Goal: Book appointment/travel/reservation

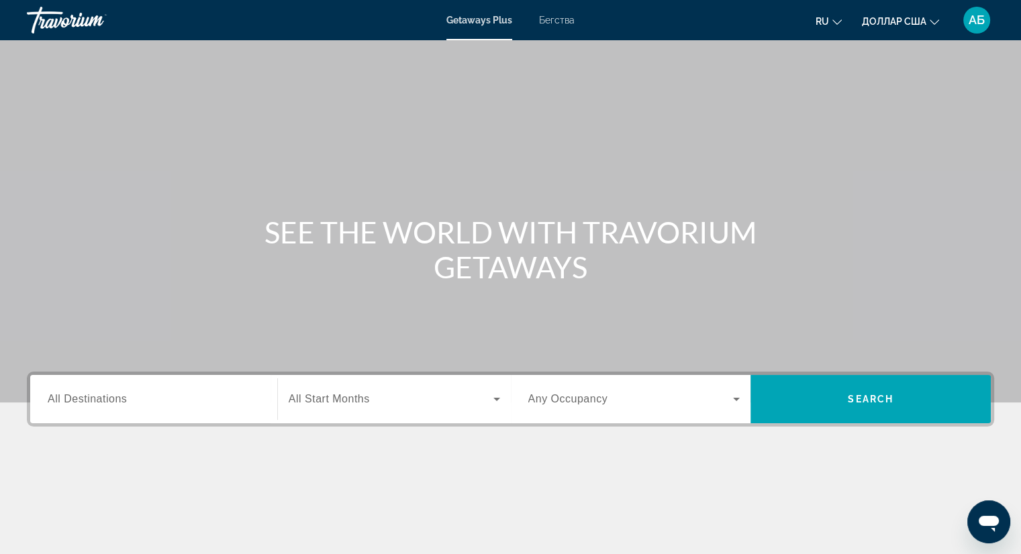
click at [563, 19] on font "Бегства" at bounding box center [557, 20] width 36 height 11
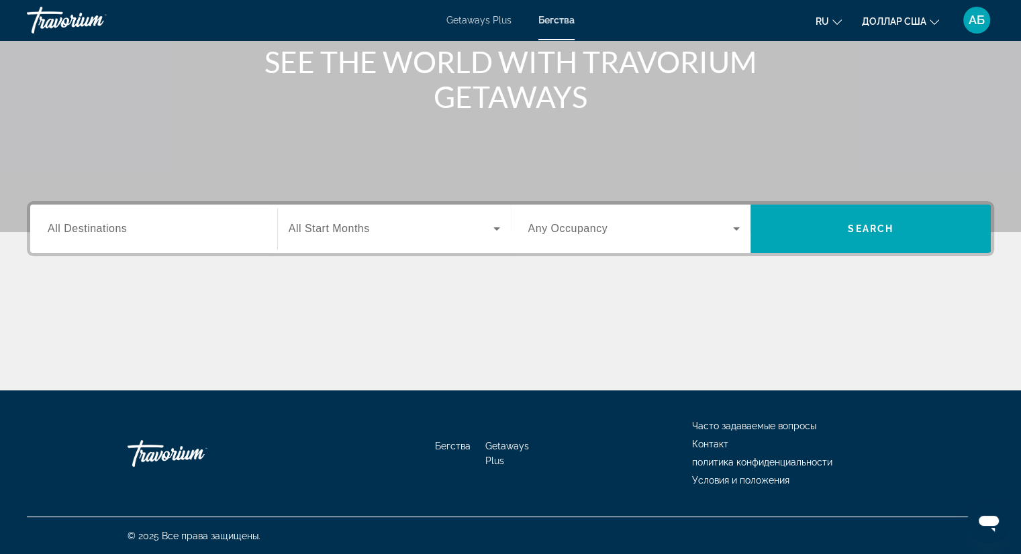
scroll to position [171, 0]
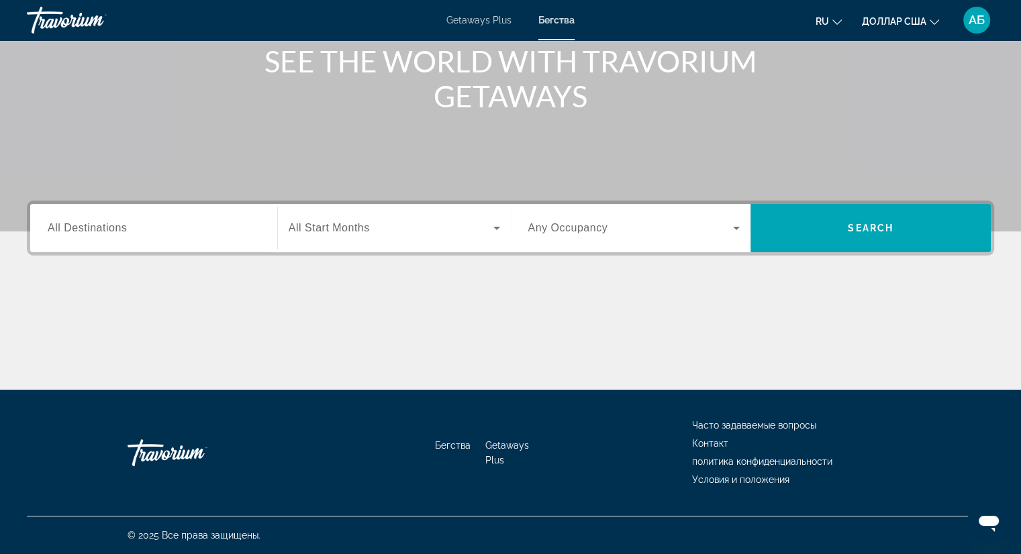
click at [123, 237] on div "Search widget" at bounding box center [154, 228] width 212 height 38
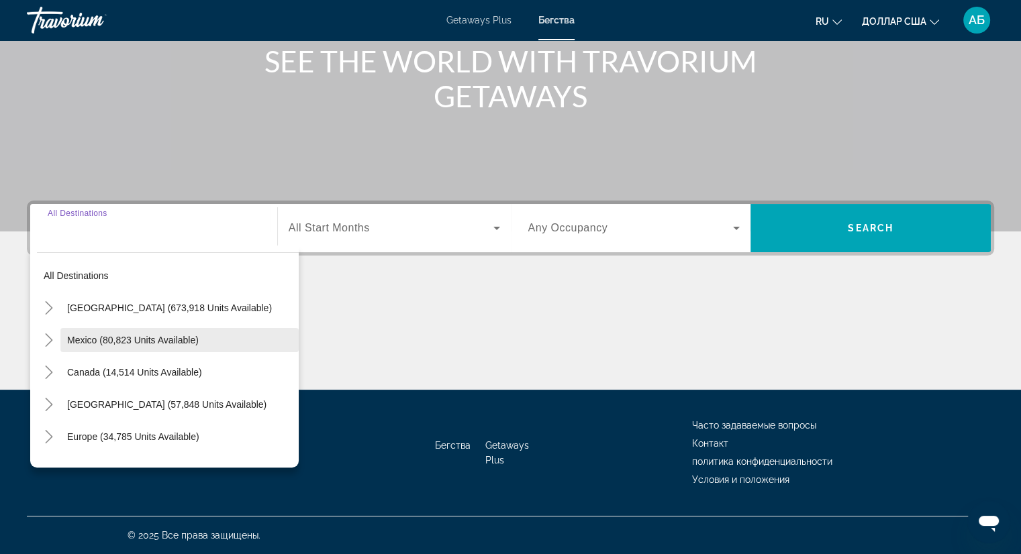
scroll to position [217, 0]
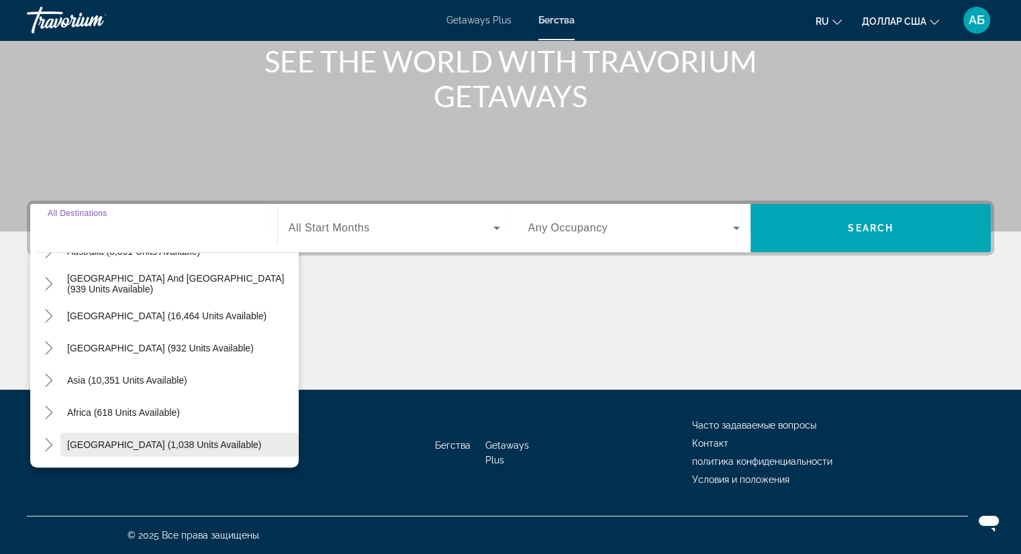
click at [125, 440] on span "[GEOGRAPHIC_DATA] (1,038 units available)" at bounding box center [164, 445] width 194 height 11
type input "**********"
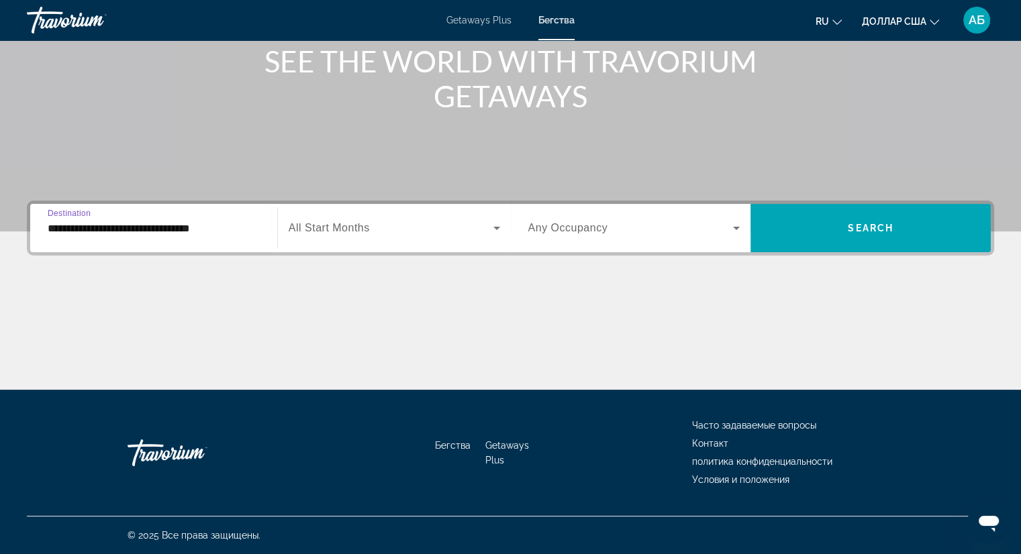
click at [380, 223] on span "Search widget" at bounding box center [391, 228] width 205 height 16
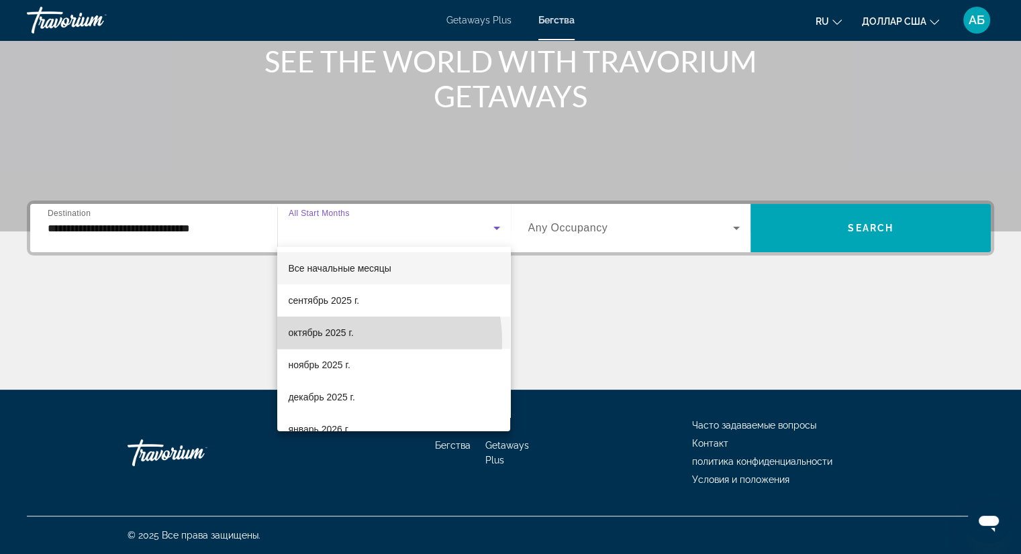
drag, startPoint x: 354, startPoint y: 341, endPoint x: 398, endPoint y: 329, distance: 45.9
click at [353, 341] on mat-option "октябрь 2025 г." at bounding box center [393, 333] width 233 height 32
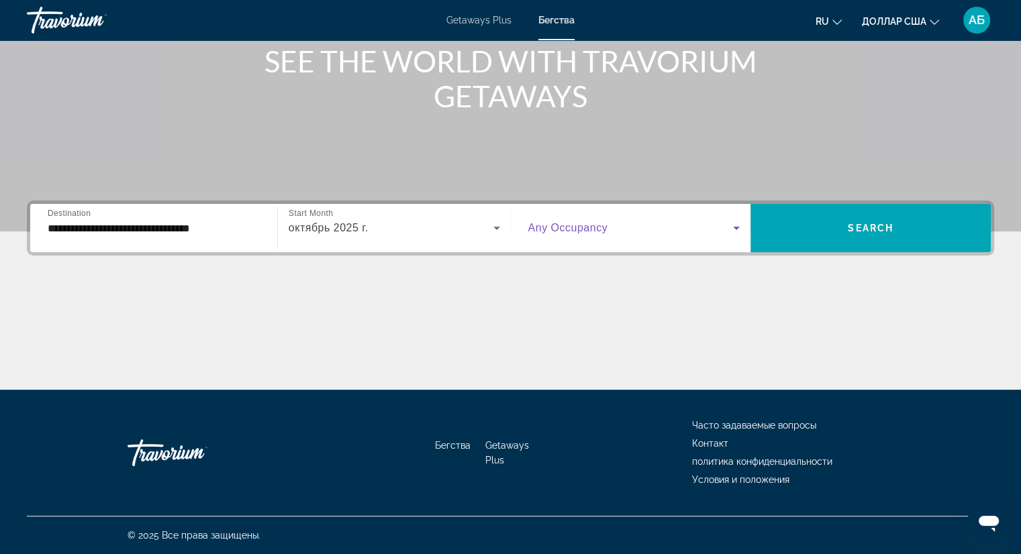
click at [621, 226] on span "Search widget" at bounding box center [630, 228] width 205 height 16
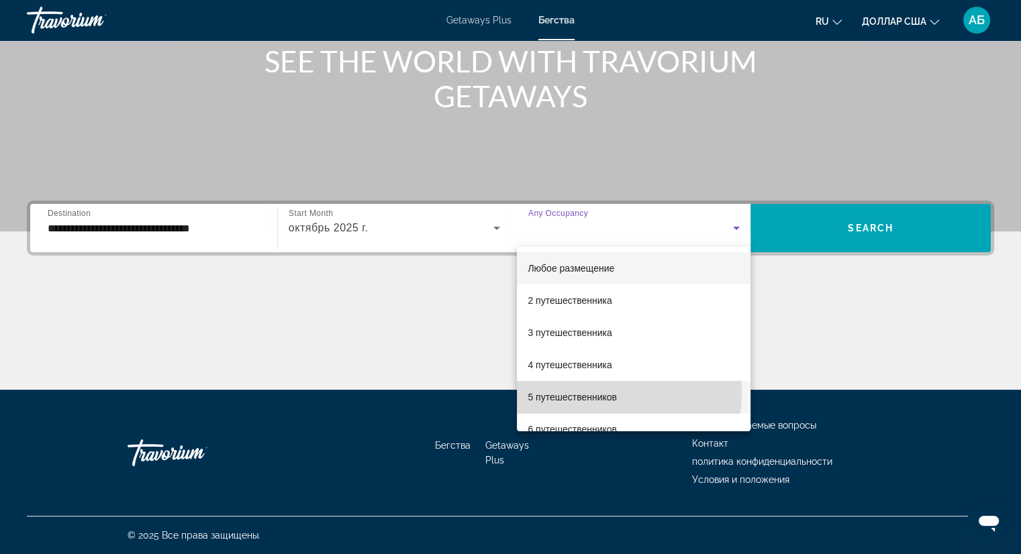
click at [566, 392] on font "5 путешественников" at bounding box center [571, 397] width 89 height 11
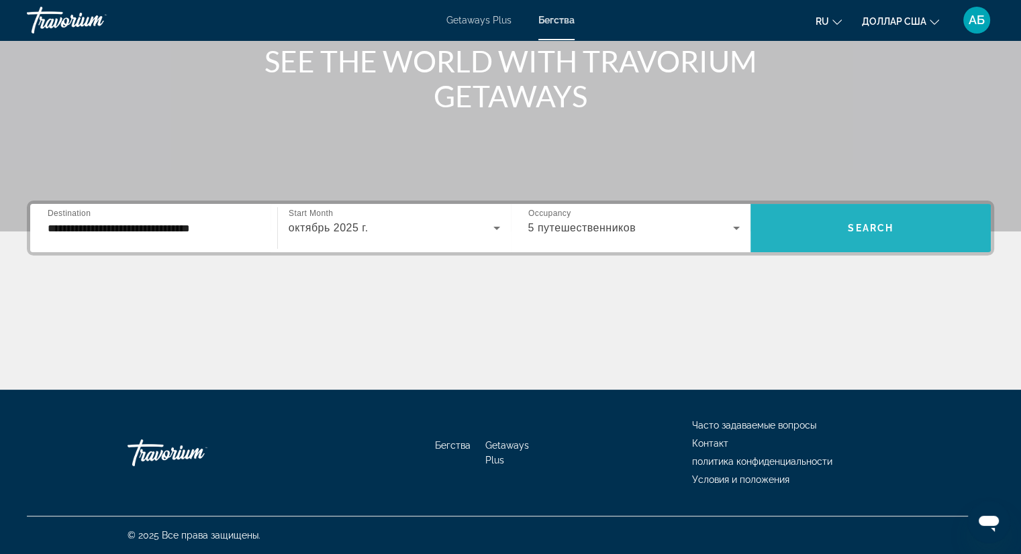
click at [876, 233] on span "Search" at bounding box center [870, 228] width 46 height 11
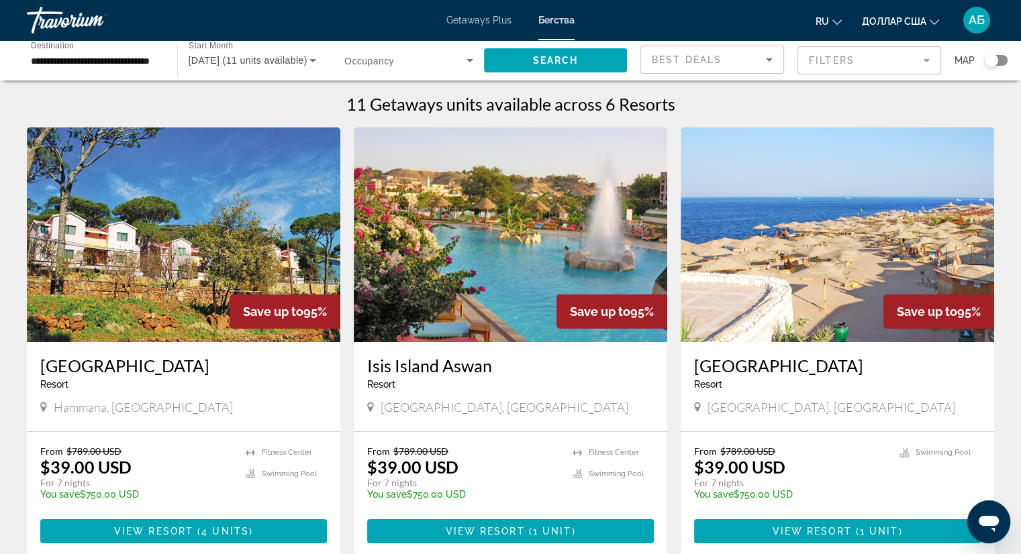
click at [123, 60] on input "**********" at bounding box center [95, 61] width 129 height 16
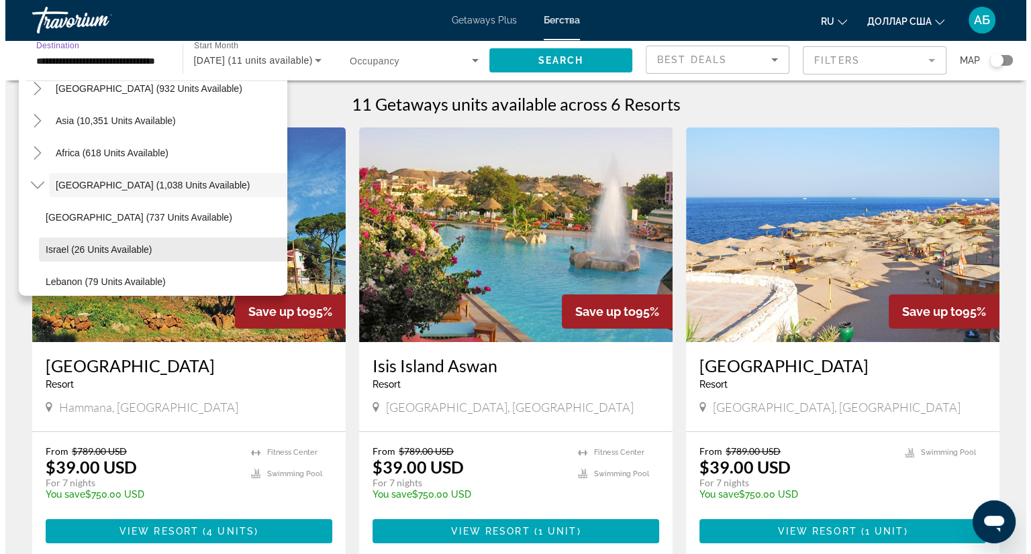
scroll to position [346, 0]
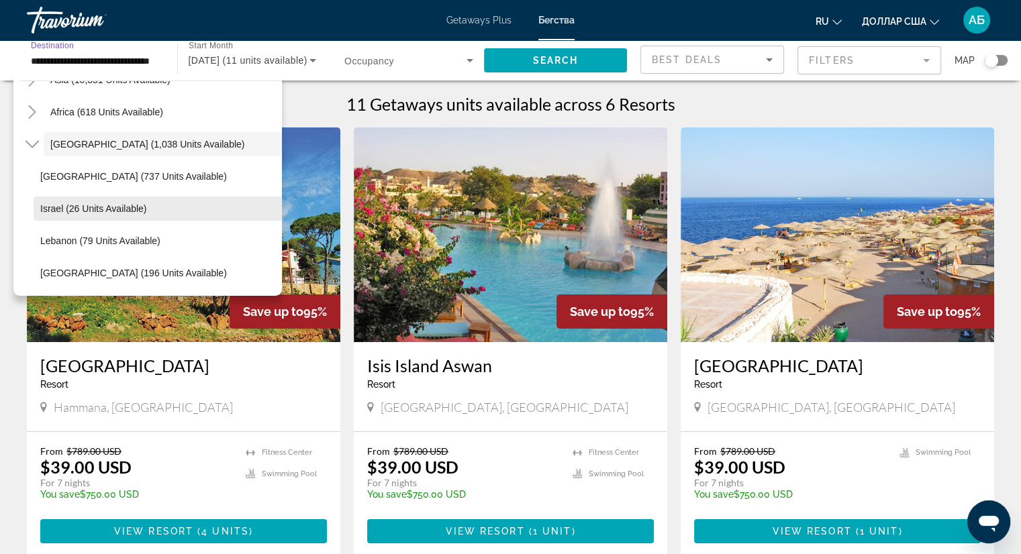
click at [104, 210] on span "Israel (26 units available)" at bounding box center [93, 208] width 106 height 11
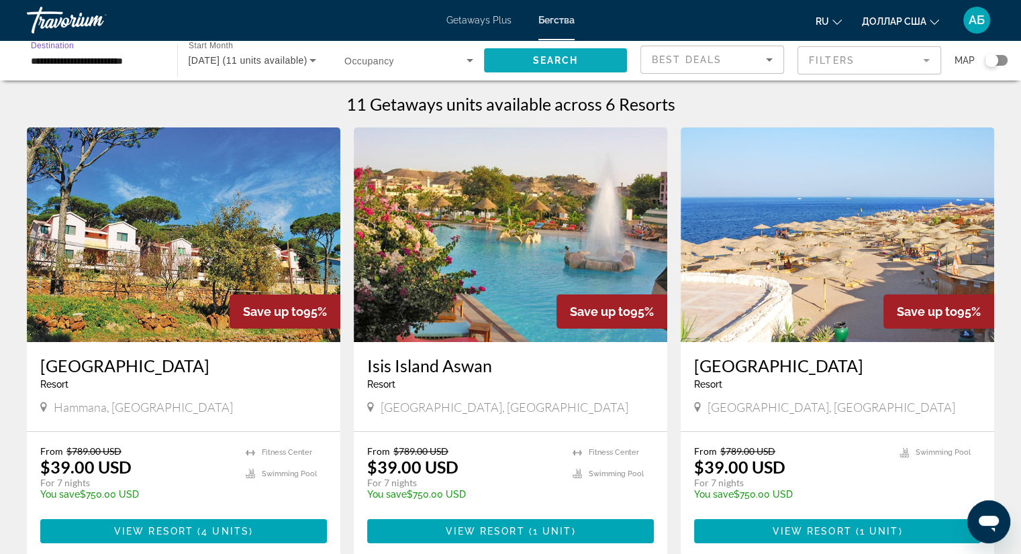
click at [561, 58] on span "Search" at bounding box center [555, 60] width 46 height 11
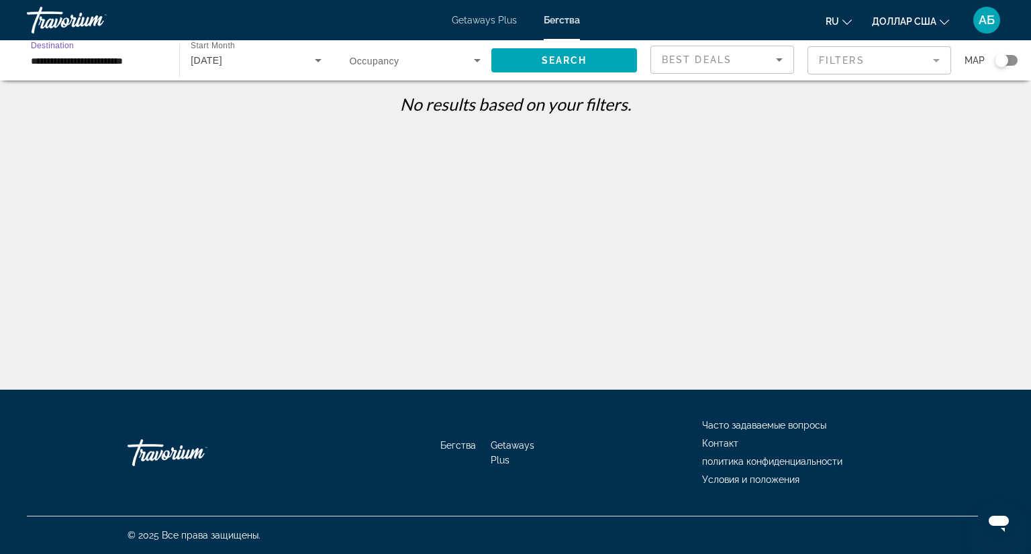
click at [118, 64] on input "**********" at bounding box center [96, 61] width 131 height 16
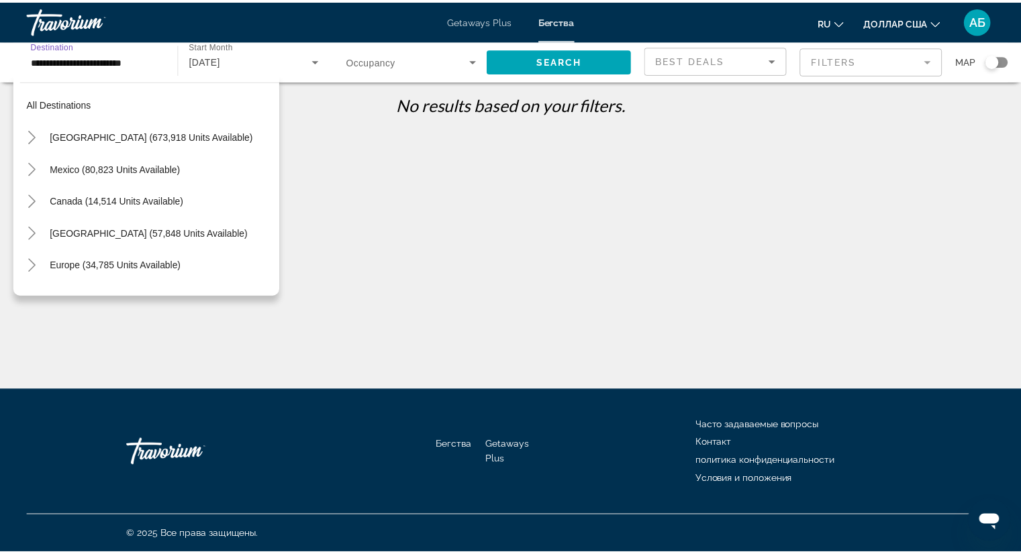
scroll to position [346, 0]
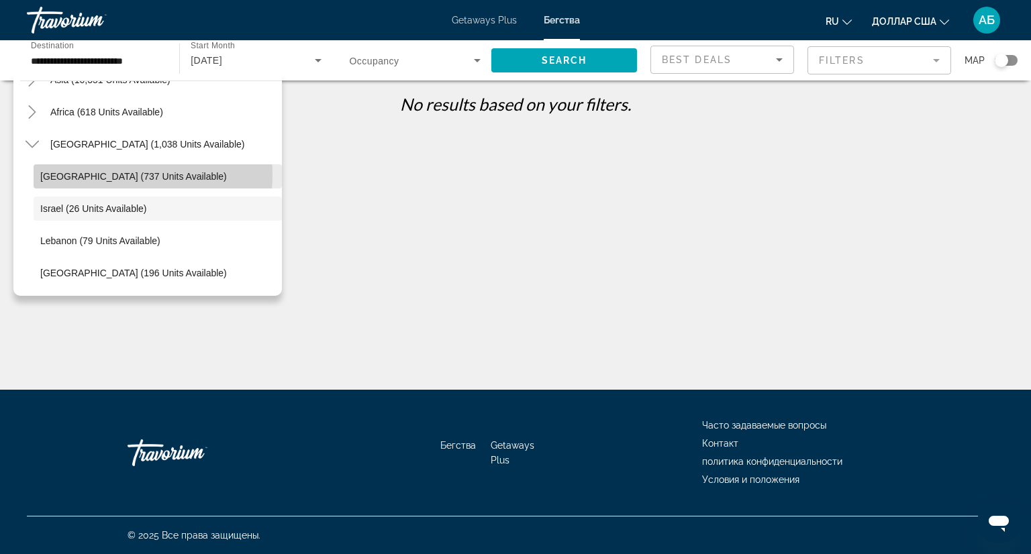
click at [109, 174] on span "Egypt (737 units available)" at bounding box center [133, 176] width 187 height 11
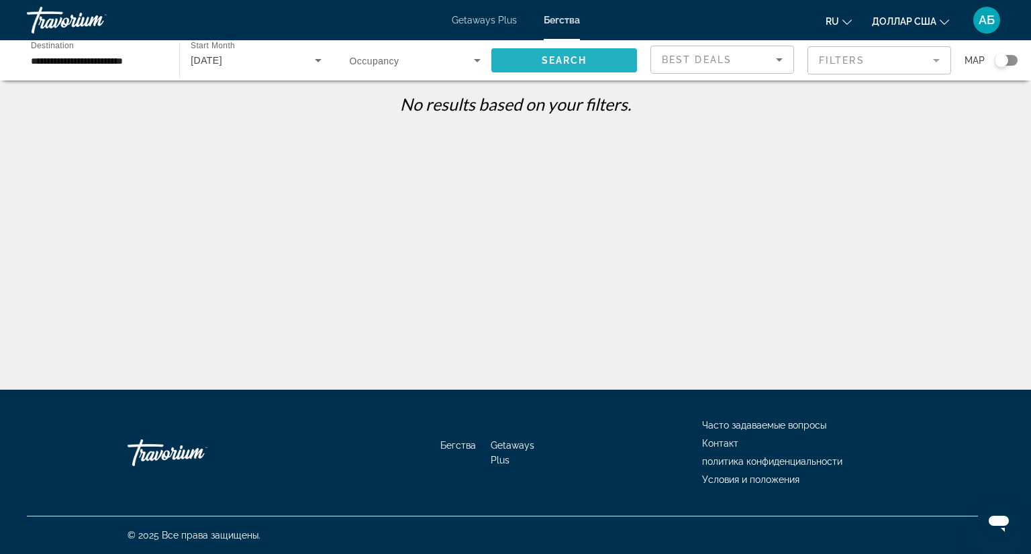
click at [574, 56] on span "Search" at bounding box center [565, 60] width 46 height 11
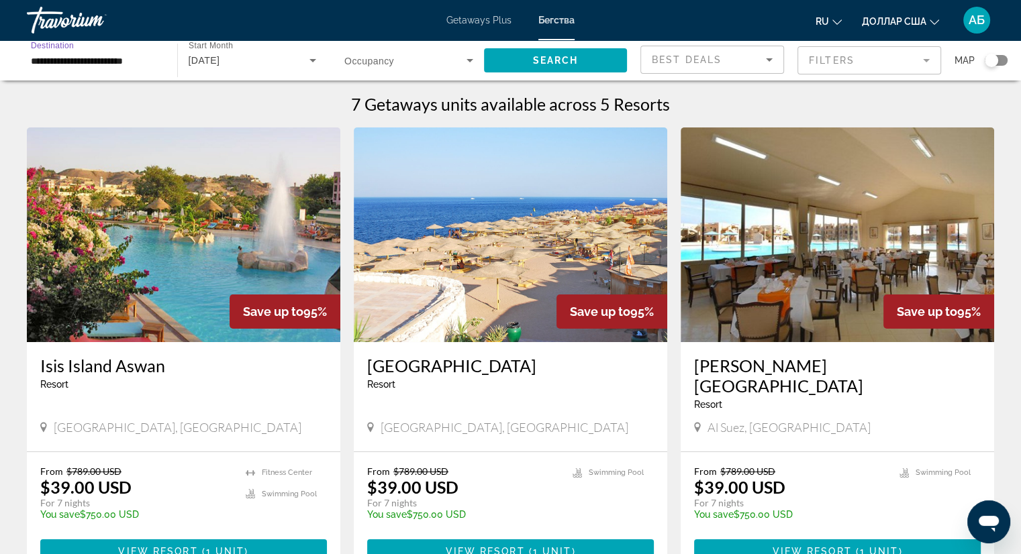
click at [148, 64] on input "**********" at bounding box center [95, 61] width 129 height 16
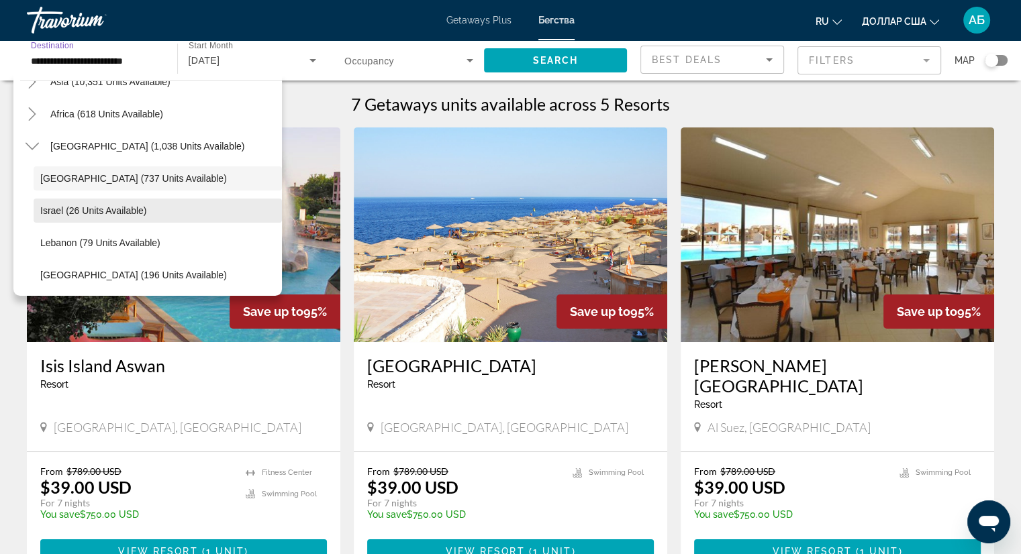
scroll to position [346, 0]
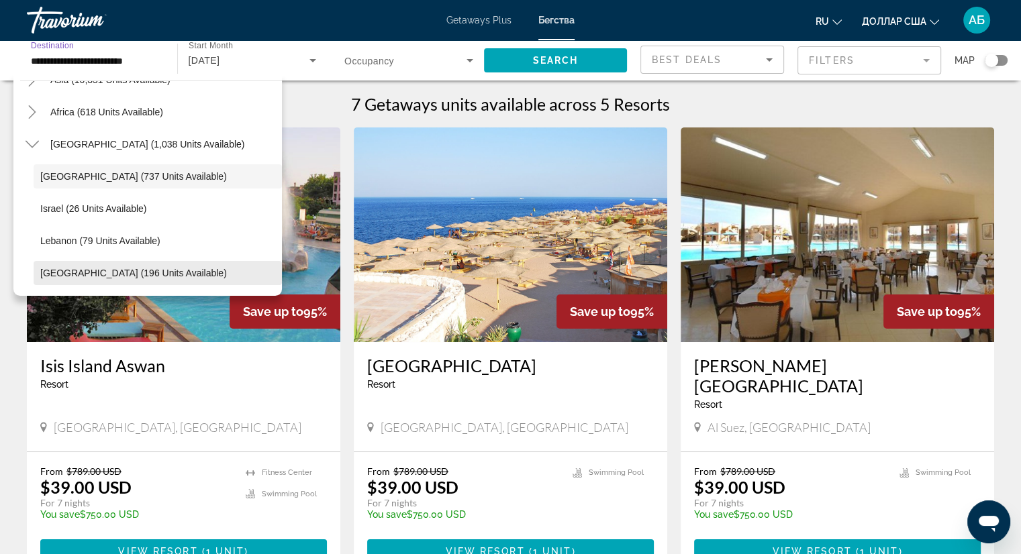
click at [123, 275] on span "United Arab Emirates (196 units available)" at bounding box center [133, 273] width 187 height 11
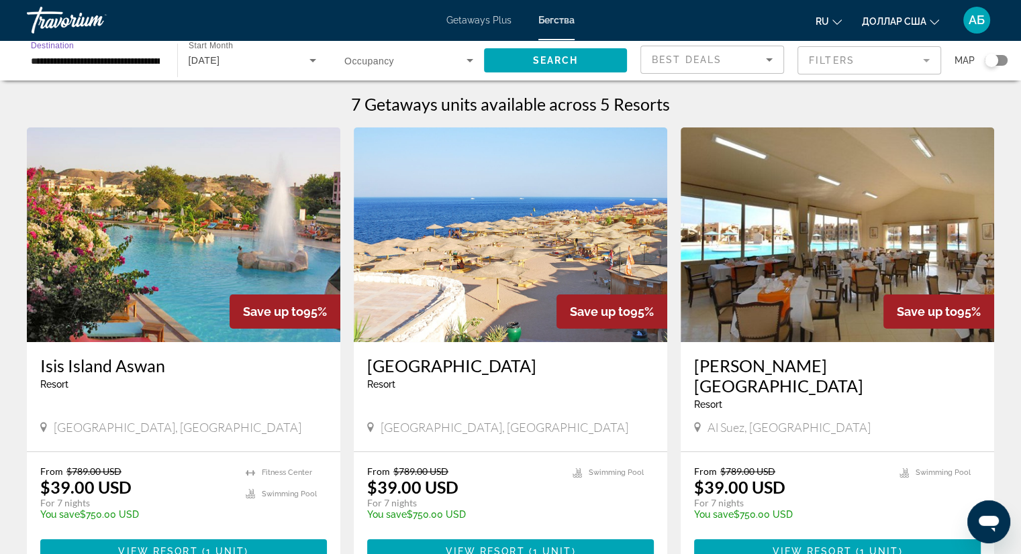
click at [150, 56] on input "**********" at bounding box center [95, 61] width 129 height 16
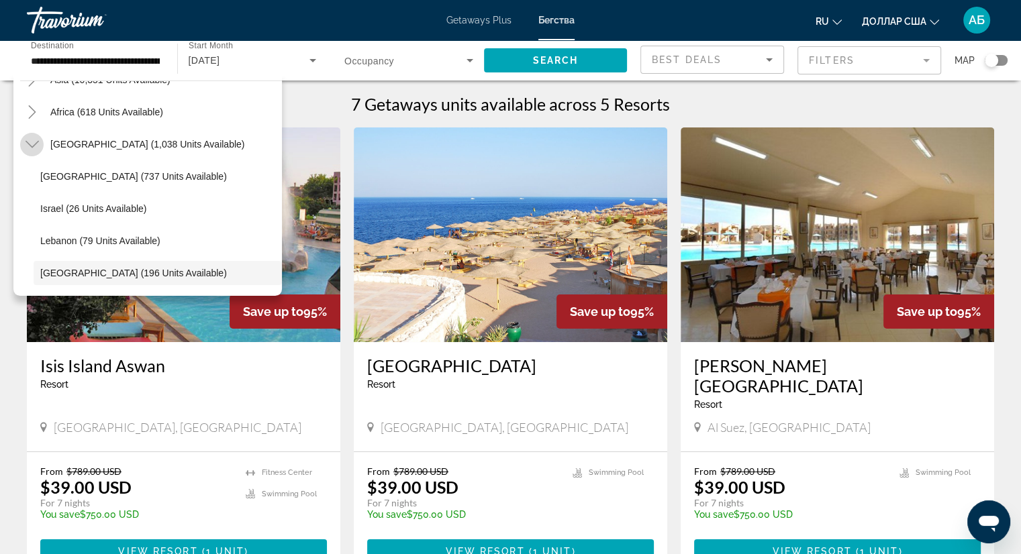
click at [24, 141] on mat-icon "Toggle Middle East (1,038 units available)" at bounding box center [31, 144] width 23 height 23
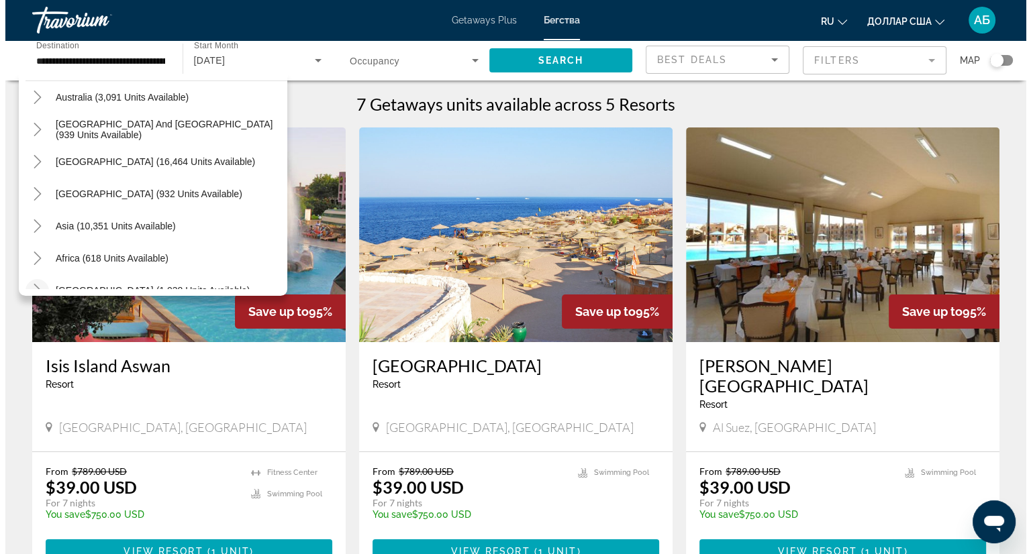
scroll to position [217, 0]
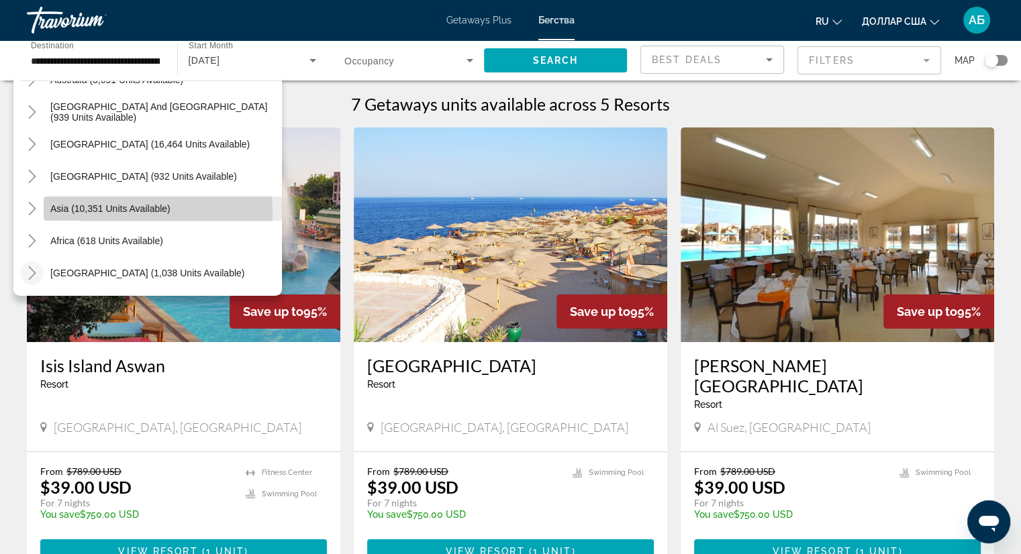
click at [91, 213] on span "Asia (10,351 units available)" at bounding box center [110, 208] width 120 height 11
type input "**********"
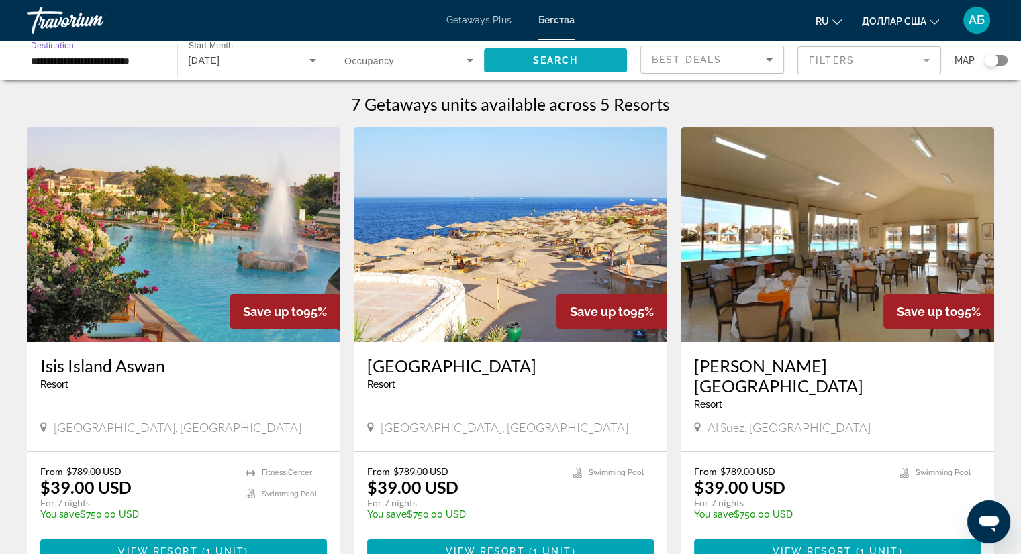
click at [567, 51] on span "Search widget" at bounding box center [556, 60] width 144 height 32
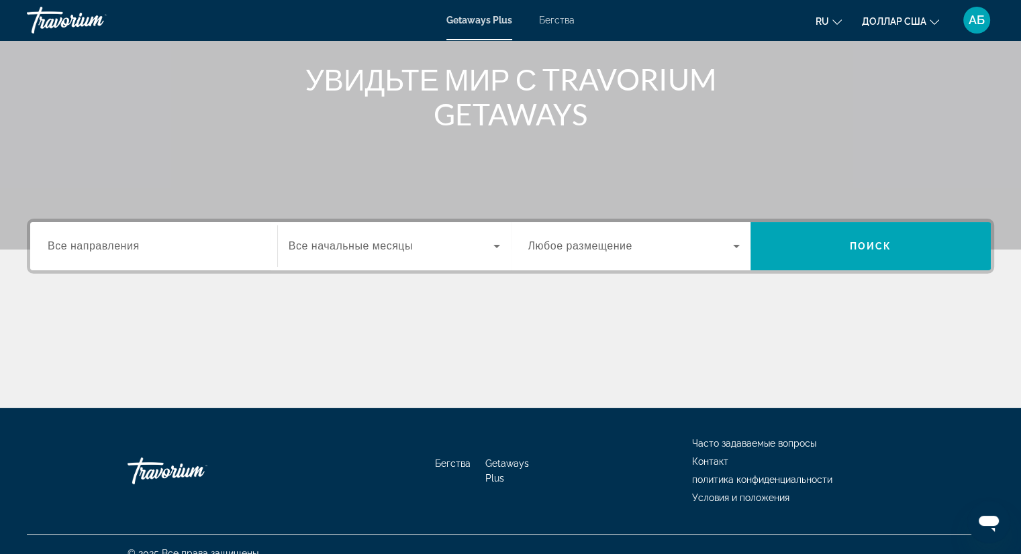
scroll to position [171, 0]
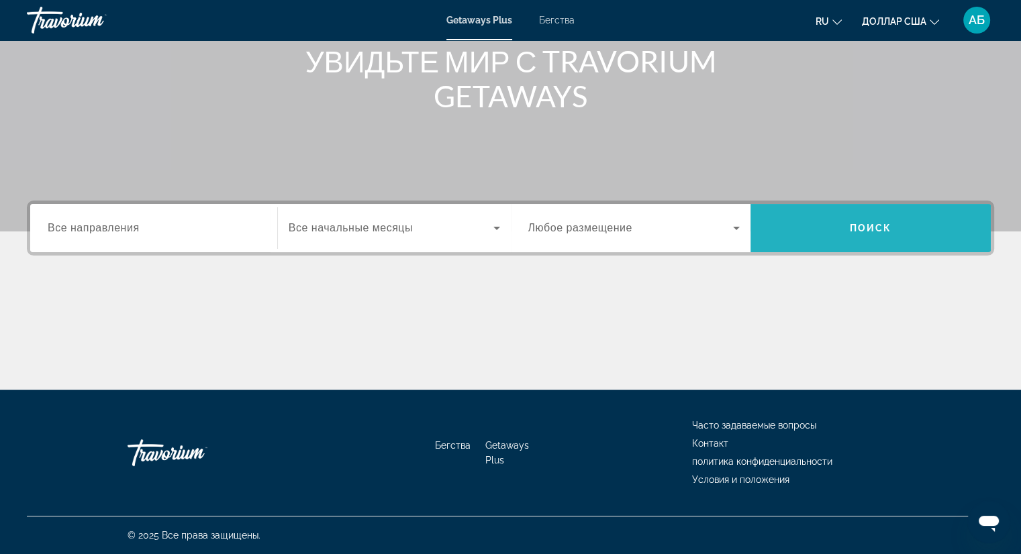
click at [868, 239] on span "Виджет поиска" at bounding box center [870, 228] width 240 height 32
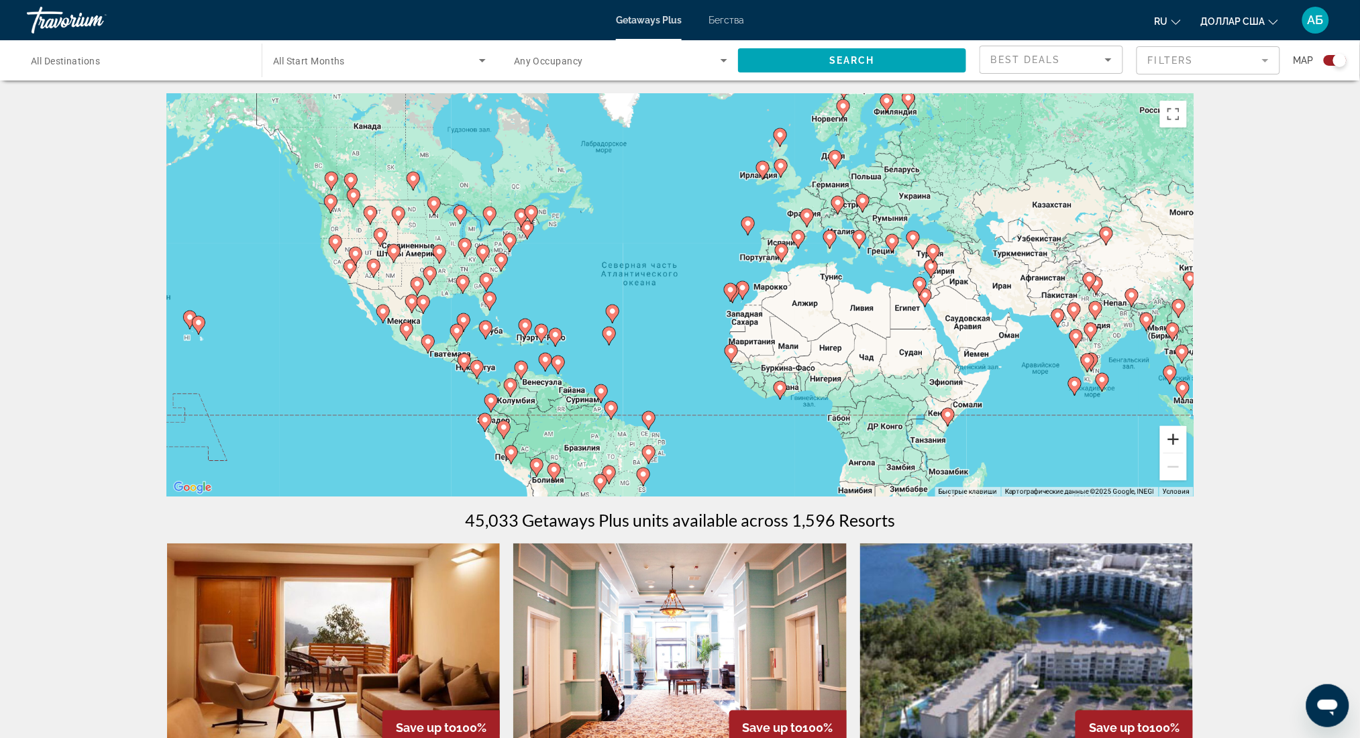
click at [1030, 446] on button "Увеличить" at bounding box center [1173, 439] width 27 height 27
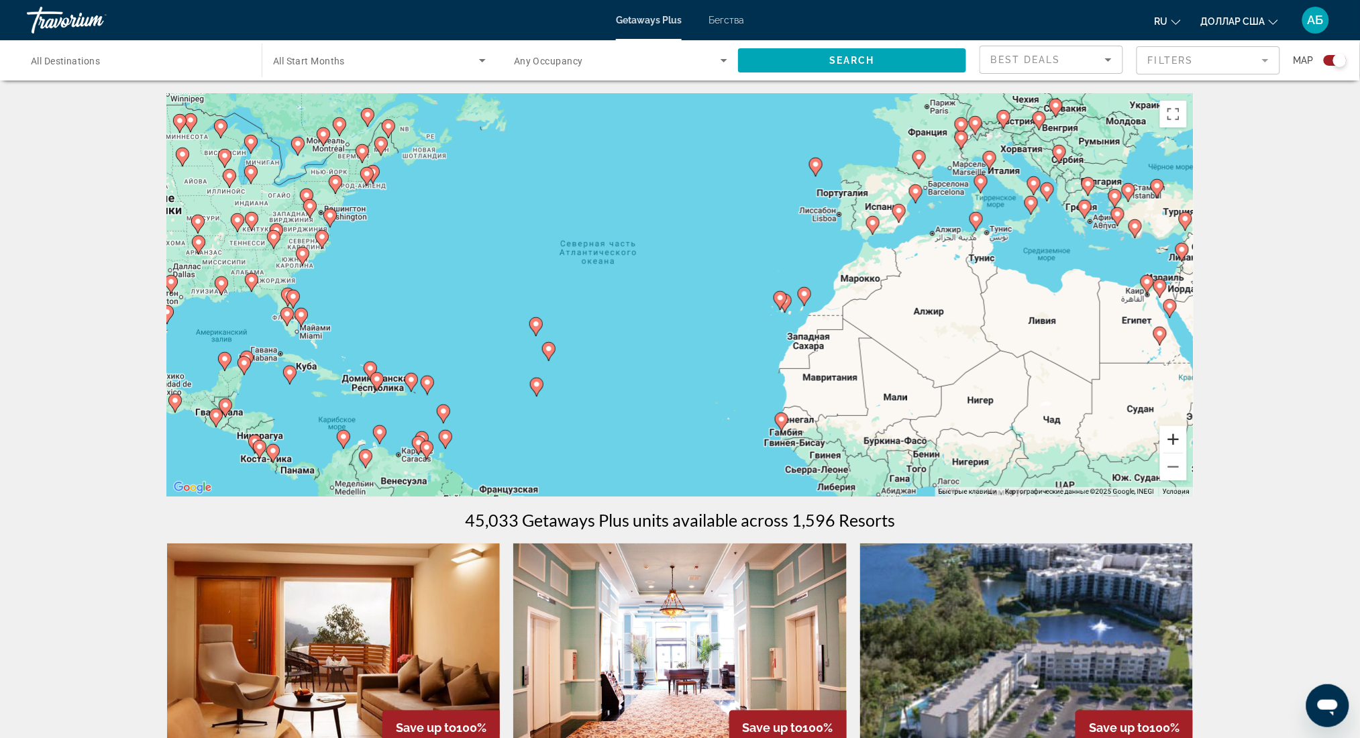
click at [1030, 446] on button "Увеличить" at bounding box center [1173, 439] width 27 height 27
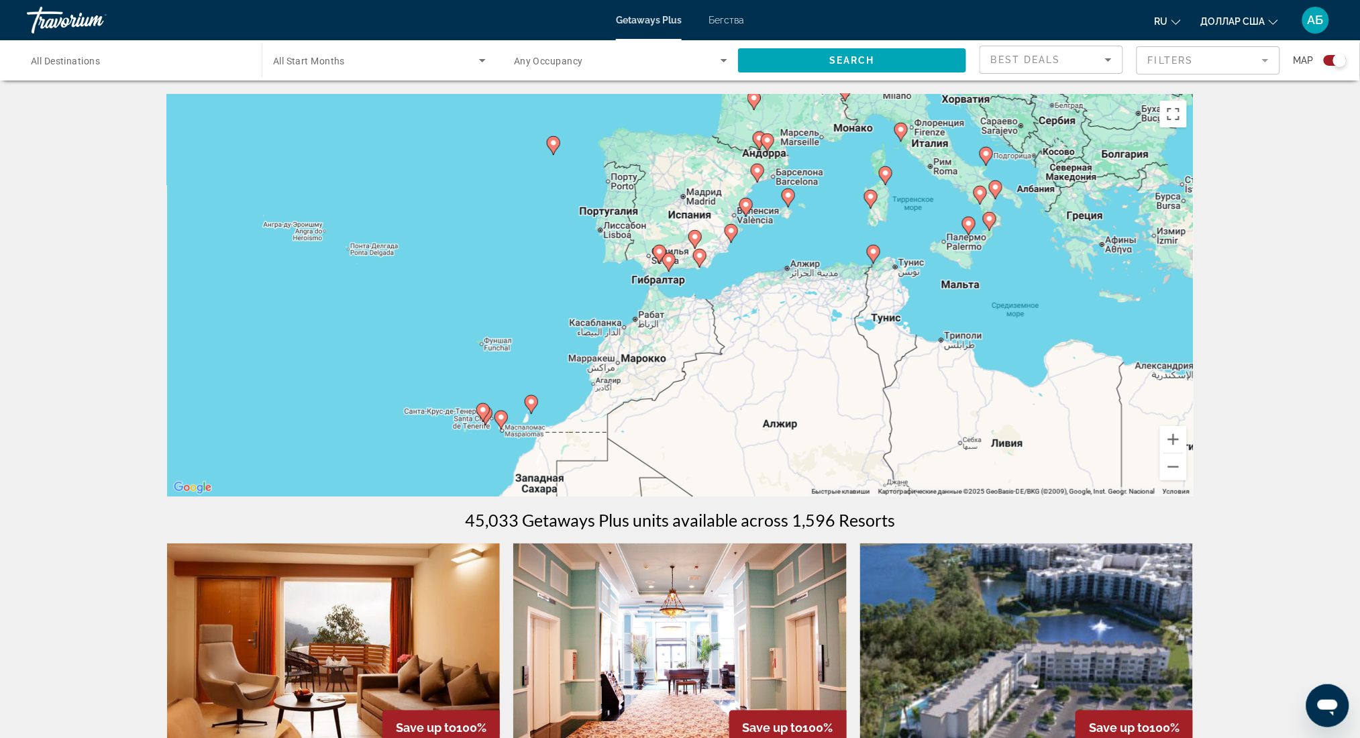
drag, startPoint x: 1121, startPoint y: 256, endPoint x: 713, endPoint y: 356, distance: 420.9
click at [713, 356] on div "Чтобы активировать перетаскивание с помощью клавиатуры, нажмите Alt + Ввод. Пос…" at bounding box center [680, 295] width 1027 height 403
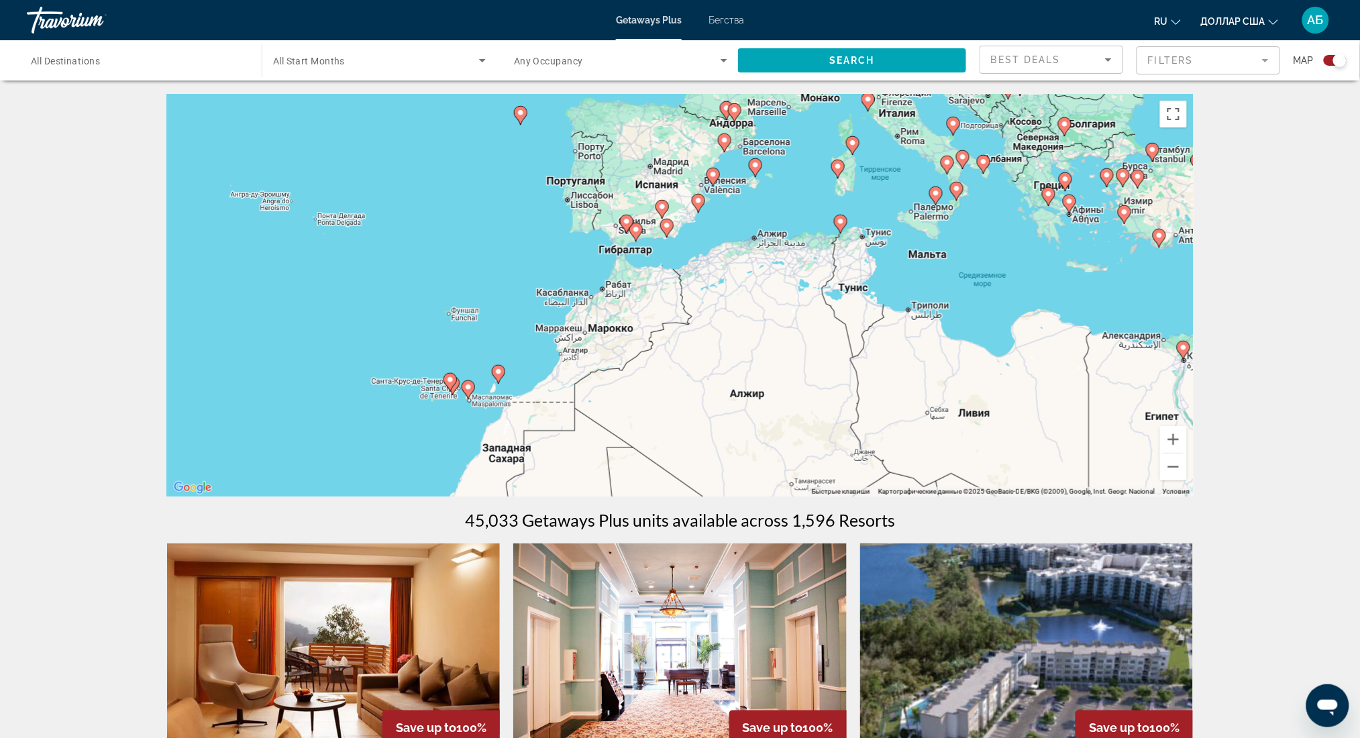
drag, startPoint x: 677, startPoint y: 398, endPoint x: 652, endPoint y: 363, distance: 42.8
click at [652, 363] on div "Чтобы активировать перетаскивание с помощью клавиатуры, нажмите Alt + Ввод. Пос…" at bounding box center [680, 295] width 1027 height 403
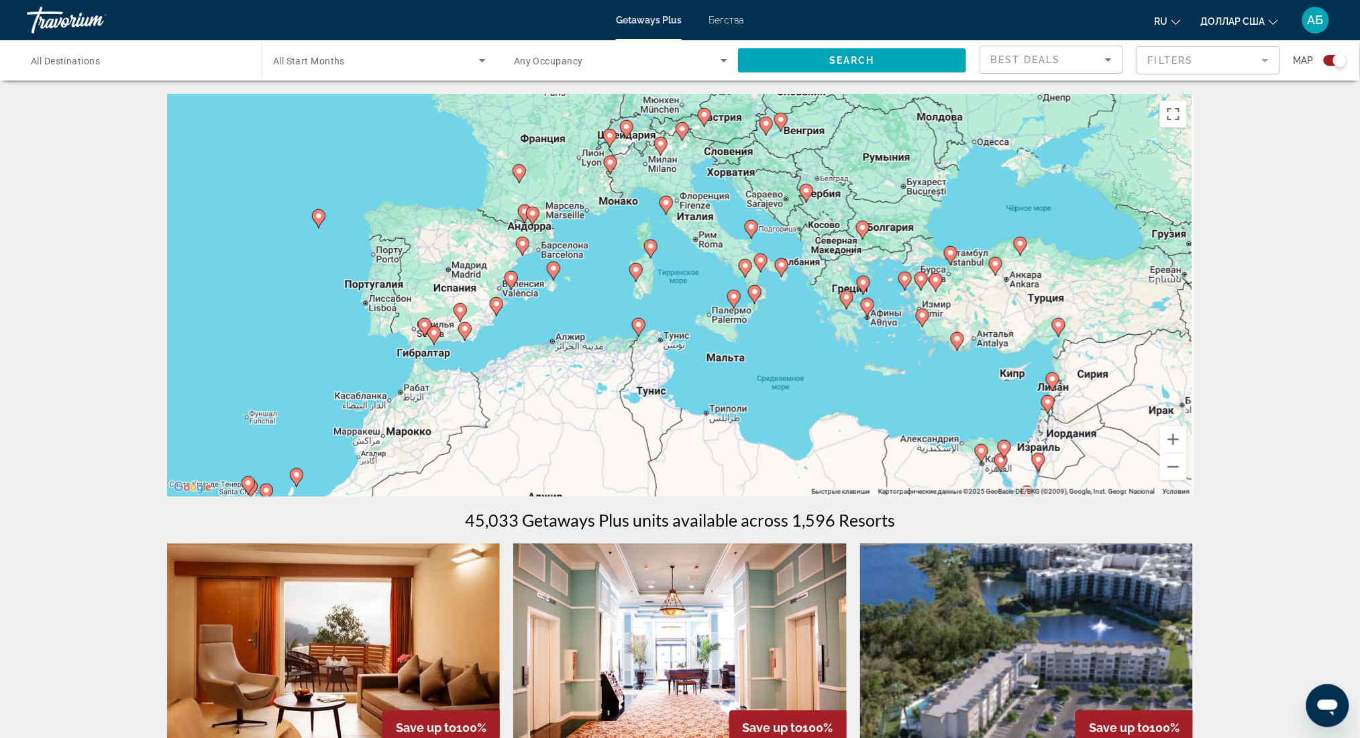
drag, startPoint x: 852, startPoint y: 306, endPoint x: 636, endPoint y: 413, distance: 240.4
click at [636, 413] on div "Чтобы активировать перетаскивание с помощью клавиатуры, нажмите Alt + Ввод. Пос…" at bounding box center [680, 295] width 1027 height 403
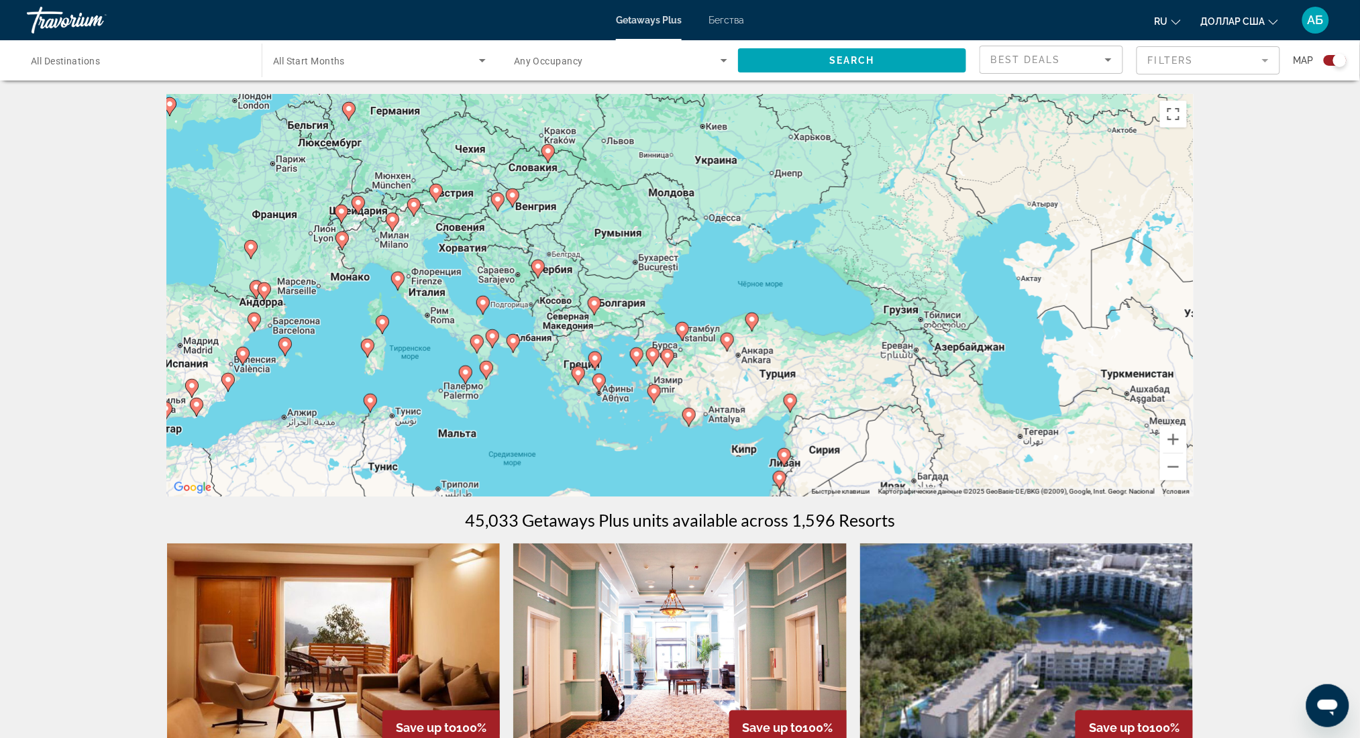
drag, startPoint x: 884, startPoint y: 325, endPoint x: 636, endPoint y: 393, distance: 256.7
click at [635, 393] on div "Чтобы активировать перетаскивание с помощью клавиатуры, нажмите Alt + Ввод. Пос…" at bounding box center [680, 295] width 1027 height 403
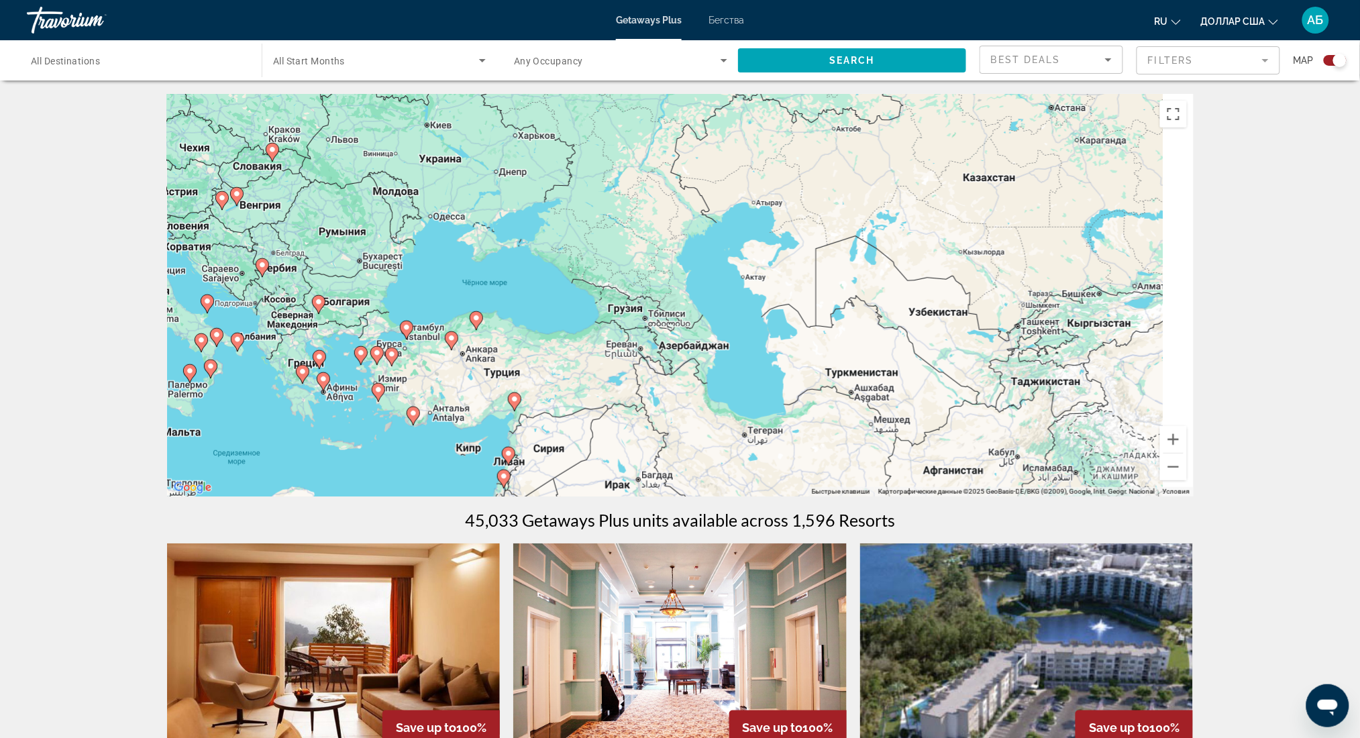
drag, startPoint x: 859, startPoint y: 379, endPoint x: 454, endPoint y: 378, distance: 405.3
click at [454, 378] on div "Чтобы активировать перетаскивание с помощью клавиатуры, нажмите Alt + Ввод. Пос…" at bounding box center [680, 295] width 1027 height 403
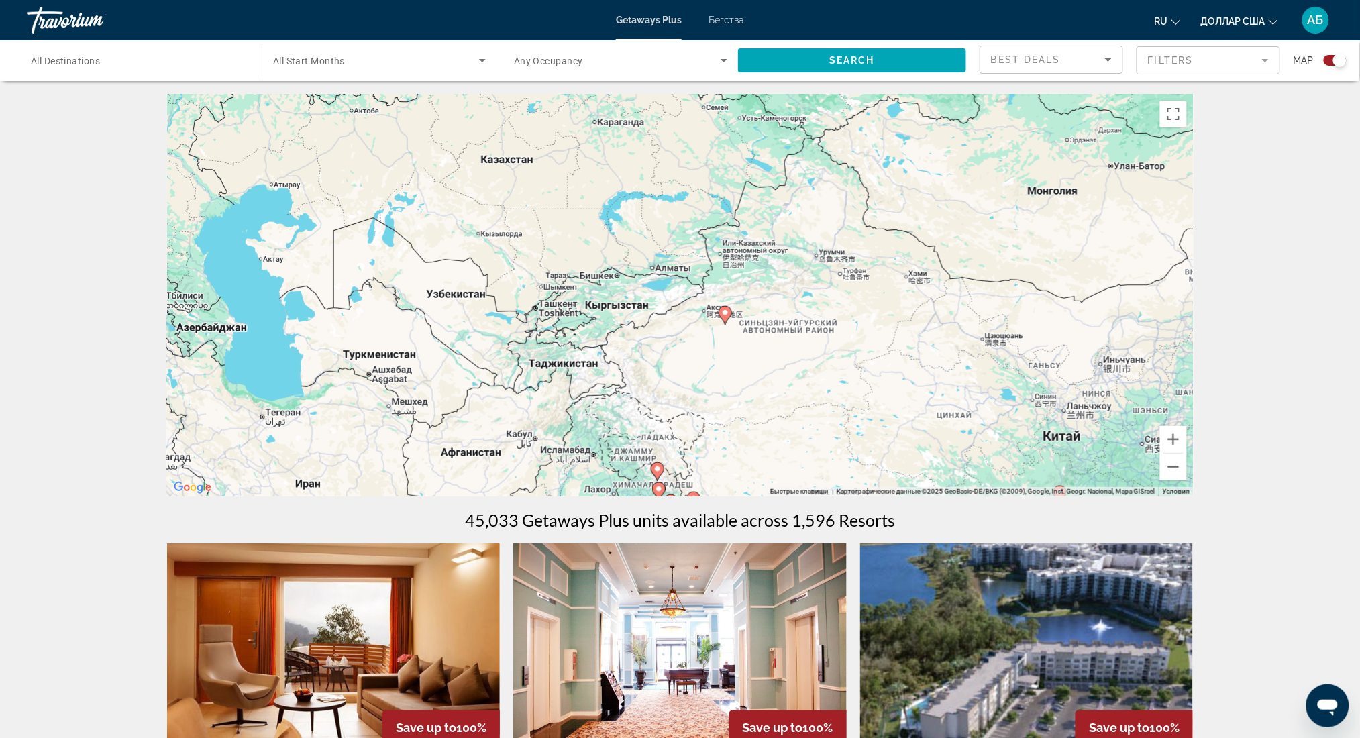
drag, startPoint x: 862, startPoint y: 380, endPoint x: 527, endPoint y: 345, distance: 337.4
click at [531, 350] on div "Чтобы активировать перетаскивание с помощью клавиатуры, нажмите Alt + Ввод. Пос…" at bounding box center [680, 295] width 1027 height 403
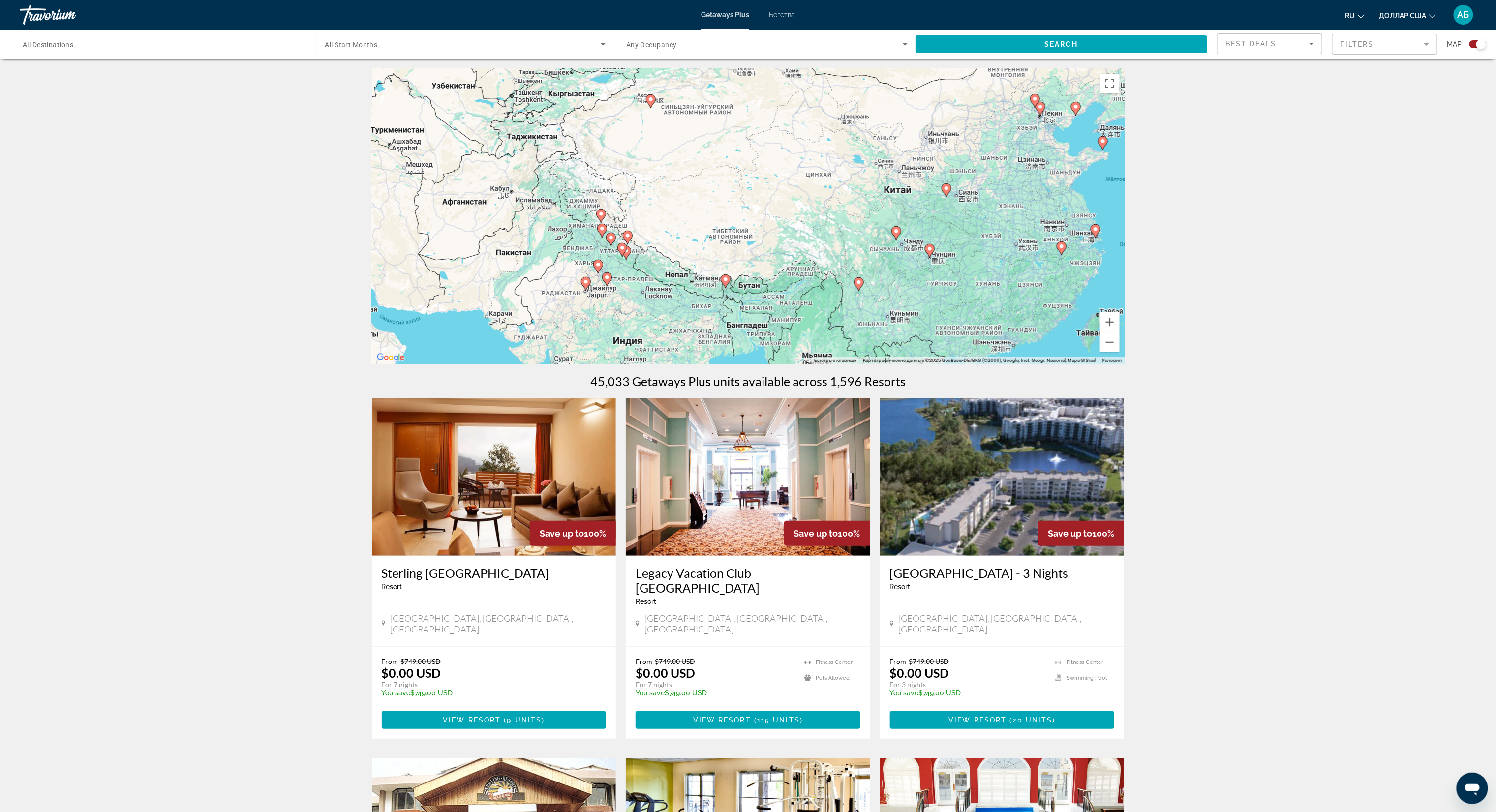
drag, startPoint x: 847, startPoint y: 324, endPoint x: 756, endPoint y: 204, distance: 150.6
click at [755, 204] on div "Чтобы активировать перетаскивание с помощью клавиатуры, нажмите Alt + Ввод. Пос…" at bounding box center [748, 216] width 753 height 295
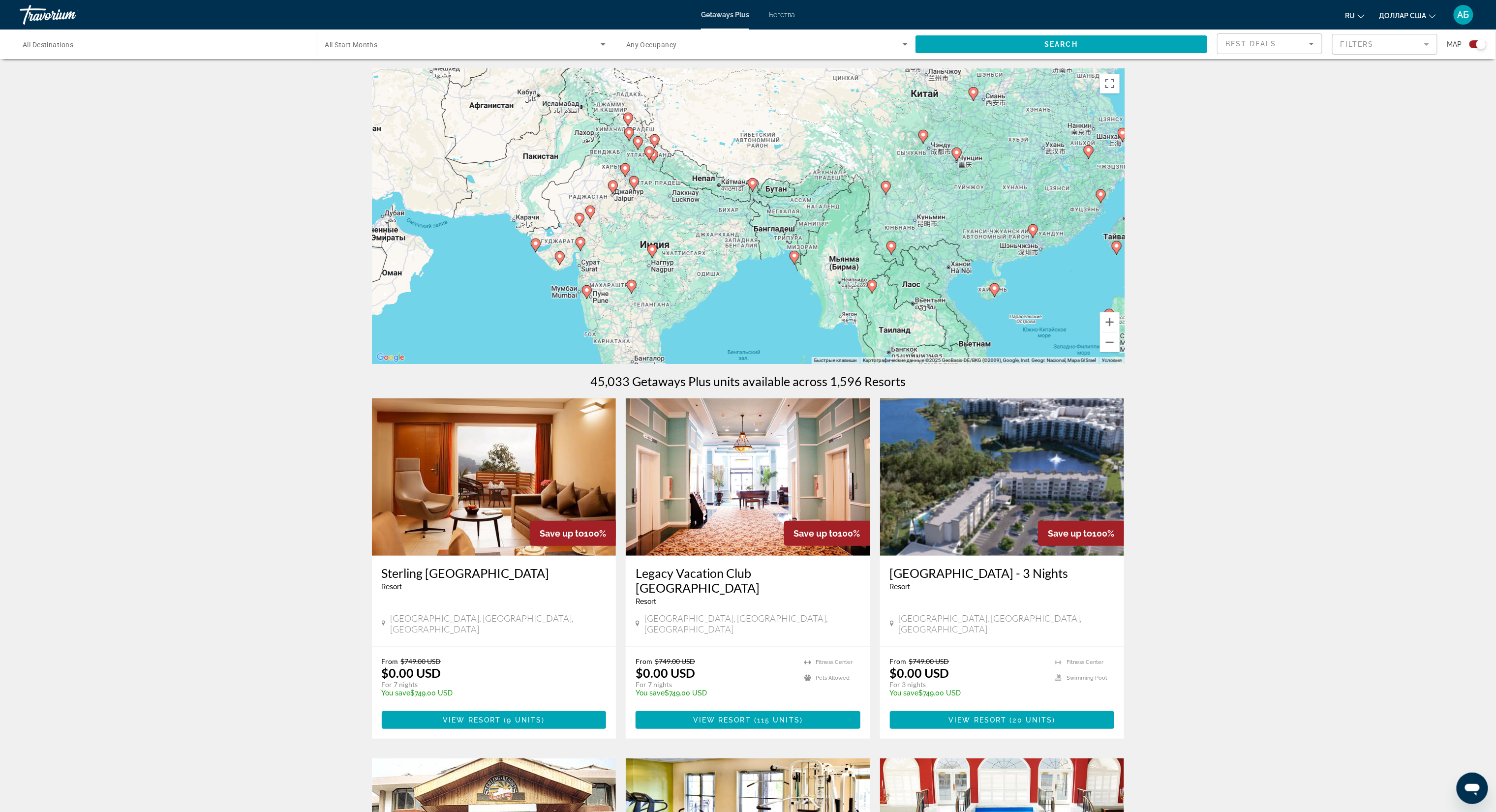
drag, startPoint x: 808, startPoint y: 298, endPoint x: 834, endPoint y: 204, distance: 97.5
click at [755, 204] on div "Чтобы активировать перетаскивание с помощью клавиатуры, нажмите Alt + Ввод. Пос…" at bounding box center [748, 216] width 753 height 295
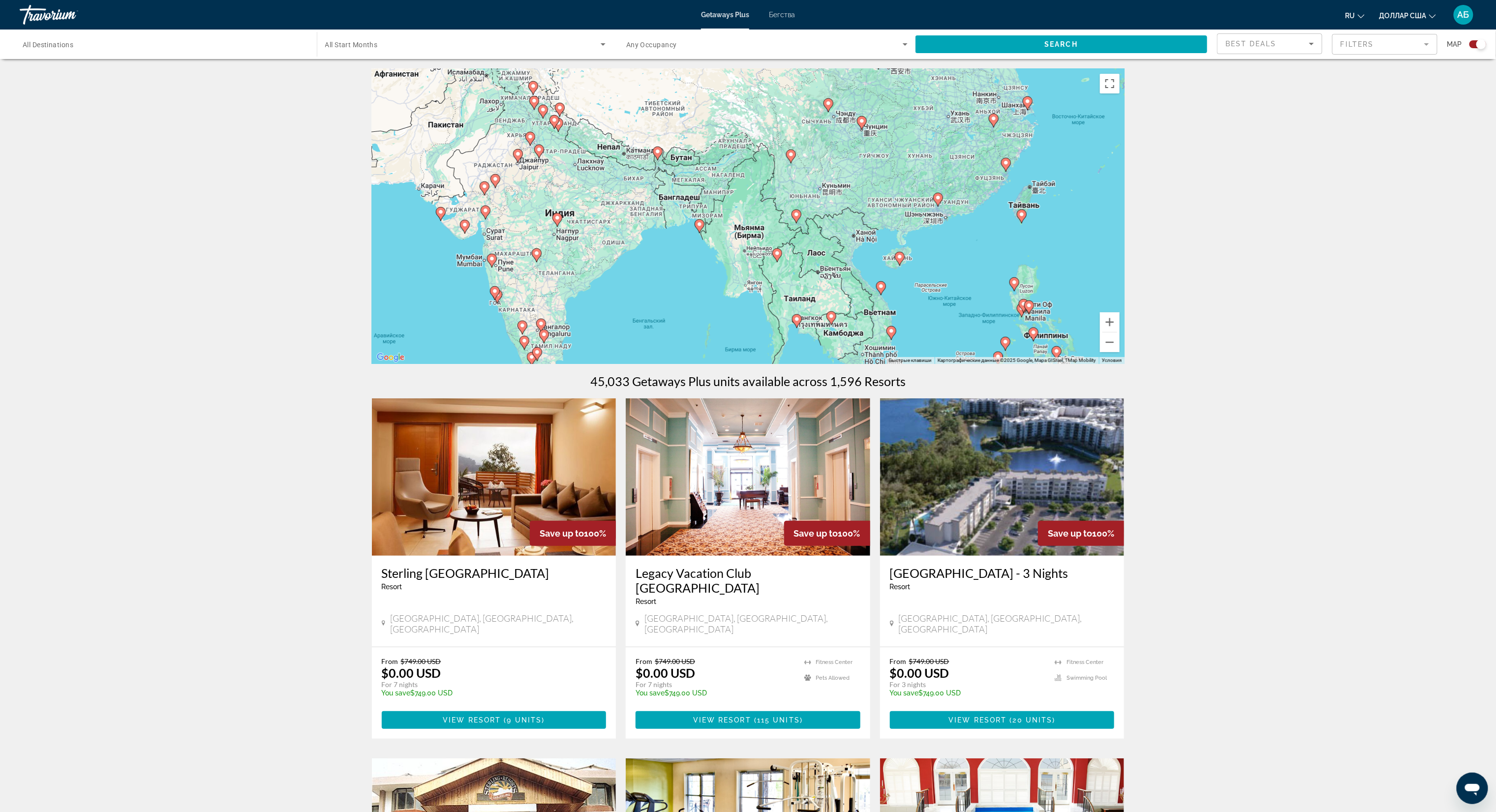
drag, startPoint x: 575, startPoint y: 289, endPoint x: 478, endPoint y: 257, distance: 102.1
click at [478, 257] on div "Чтобы активировать перетаскивание с помощью клавиатуры, нажмите Alt + Ввод. Пос…" at bounding box center [748, 216] width 753 height 295
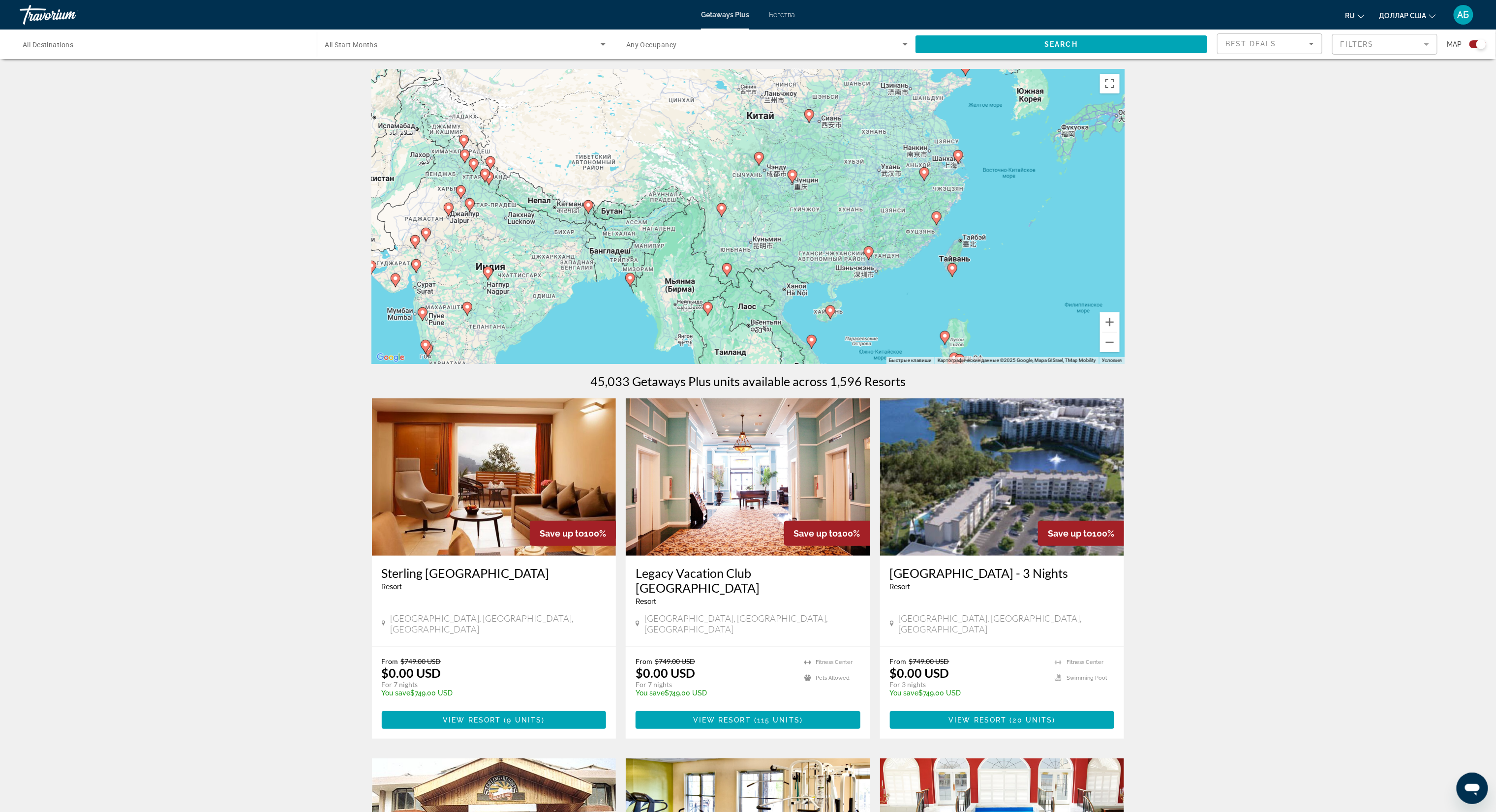
drag, startPoint x: 867, startPoint y: 255, endPoint x: 822, endPoint y: 312, distance: 72.6
click at [755, 312] on div "Чтобы активировать перетаскивание с помощью клавиатуры, нажмите Alt + Ввод. Пос…" at bounding box center [748, 216] width 753 height 295
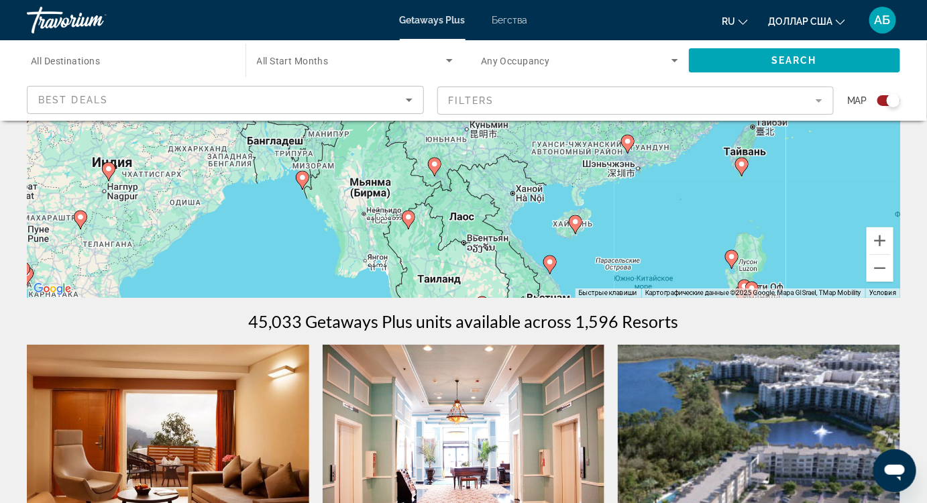
scroll to position [256, 0]
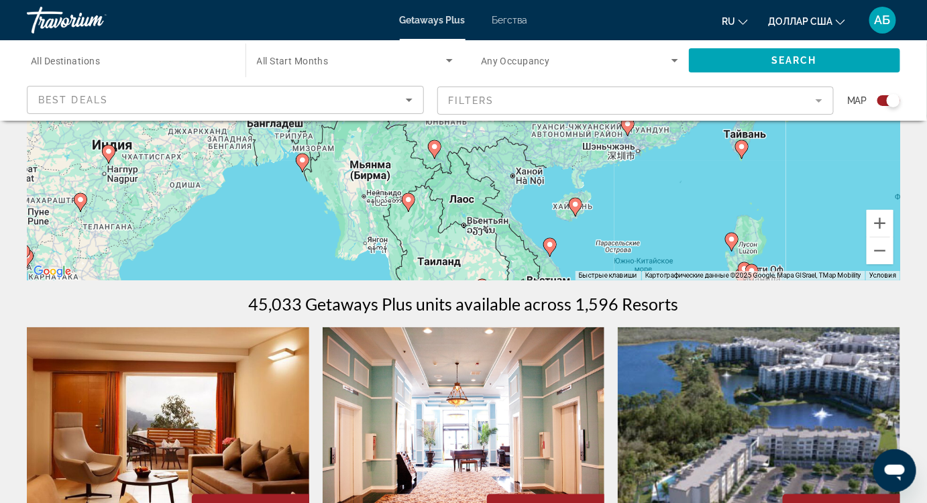
click at [576, 207] on image "Основное содержание" at bounding box center [576, 205] width 8 height 8
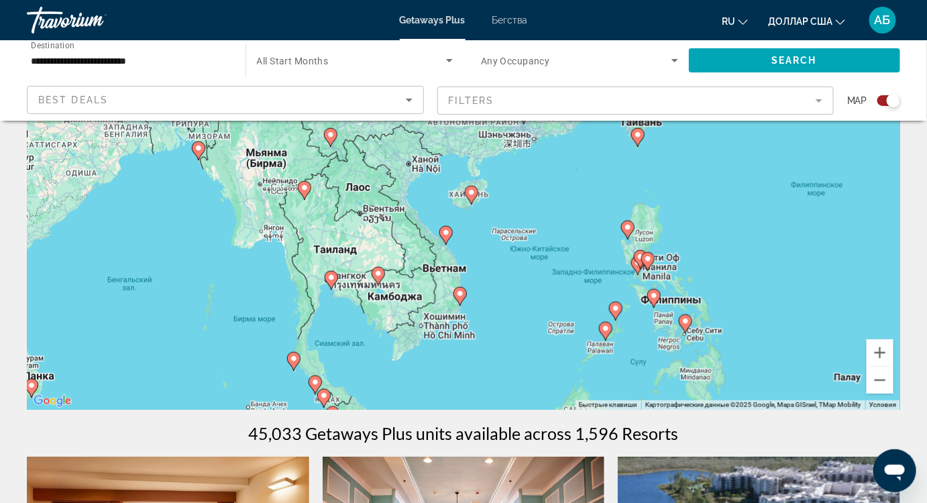
scroll to position [134, 0]
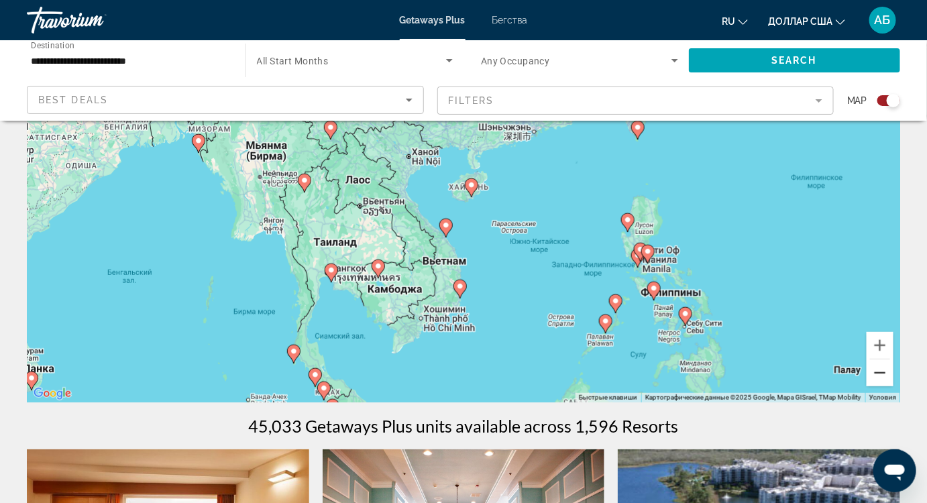
click at [881, 369] on button "Уменьшить" at bounding box center [880, 373] width 27 height 27
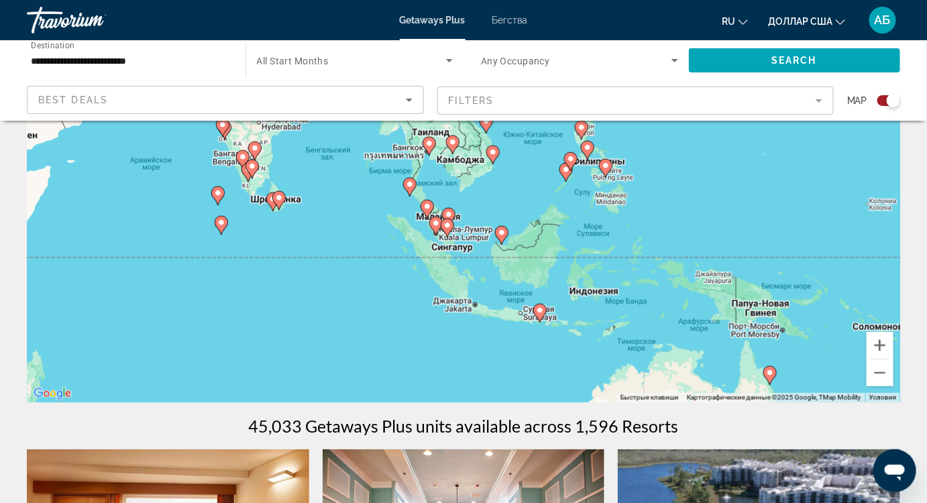
drag, startPoint x: 535, startPoint y: 338, endPoint x: 570, endPoint y: 247, distance: 96.8
click at [570, 247] on div "Чтобы активировать перетаскивание с помощью клавиатуры, нажмите Alt + Ввод. Пос…" at bounding box center [464, 201] width 874 height 403
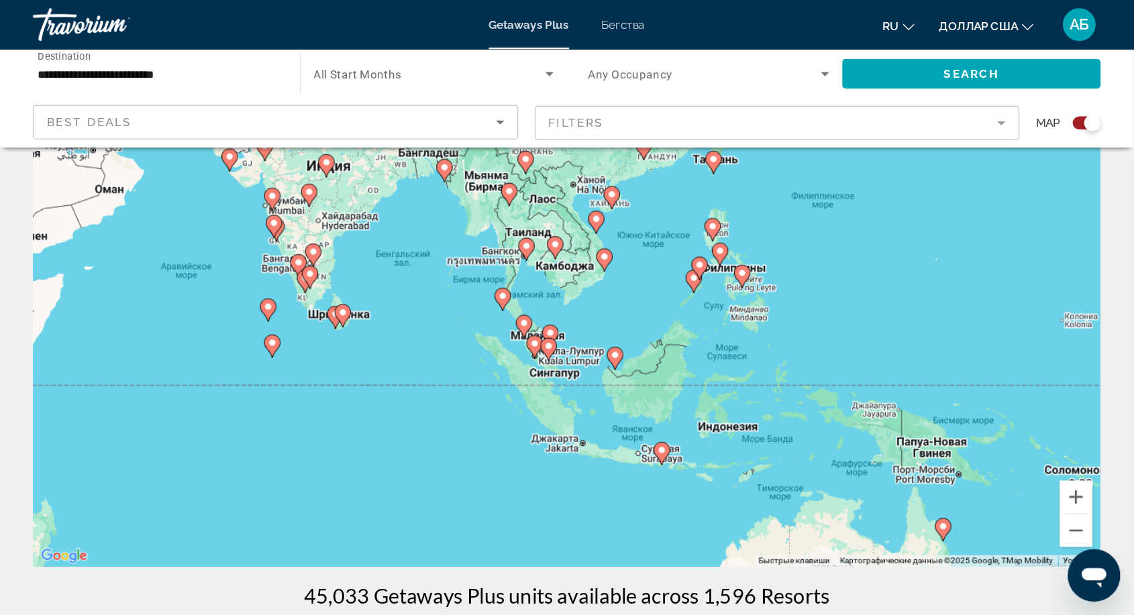
scroll to position [73, 0]
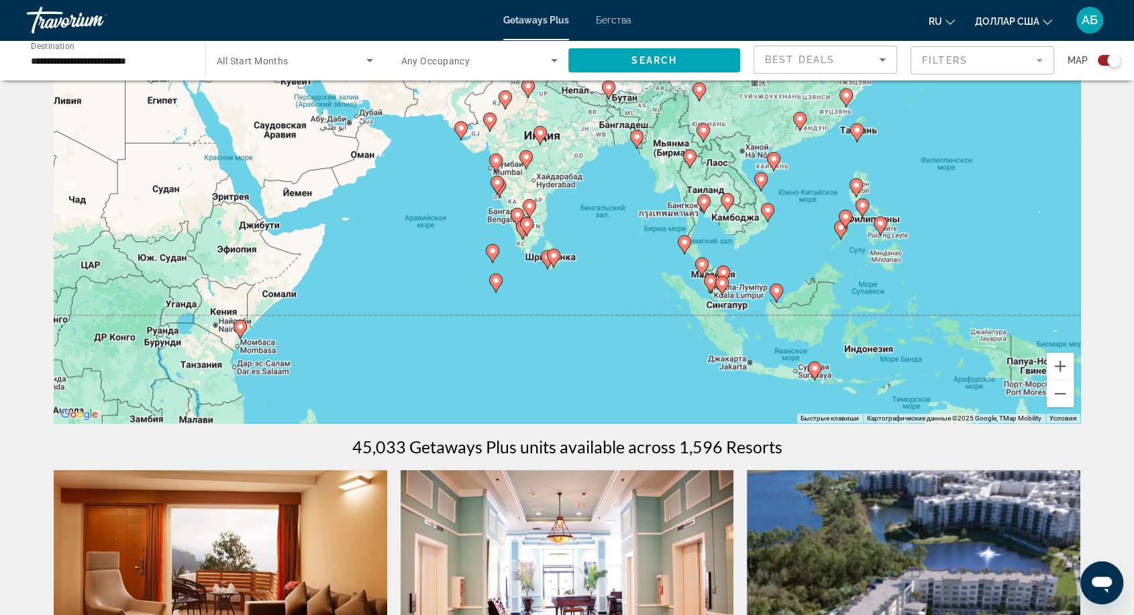
drag, startPoint x: 469, startPoint y: 341, endPoint x: 645, endPoint y: 383, distance: 180.8
click at [645, 383] on div "Чтобы активировать перетаскивание с помощью клавиатуры, нажмите Alt + Ввод. Пос…" at bounding box center [567, 222] width 1027 height 403
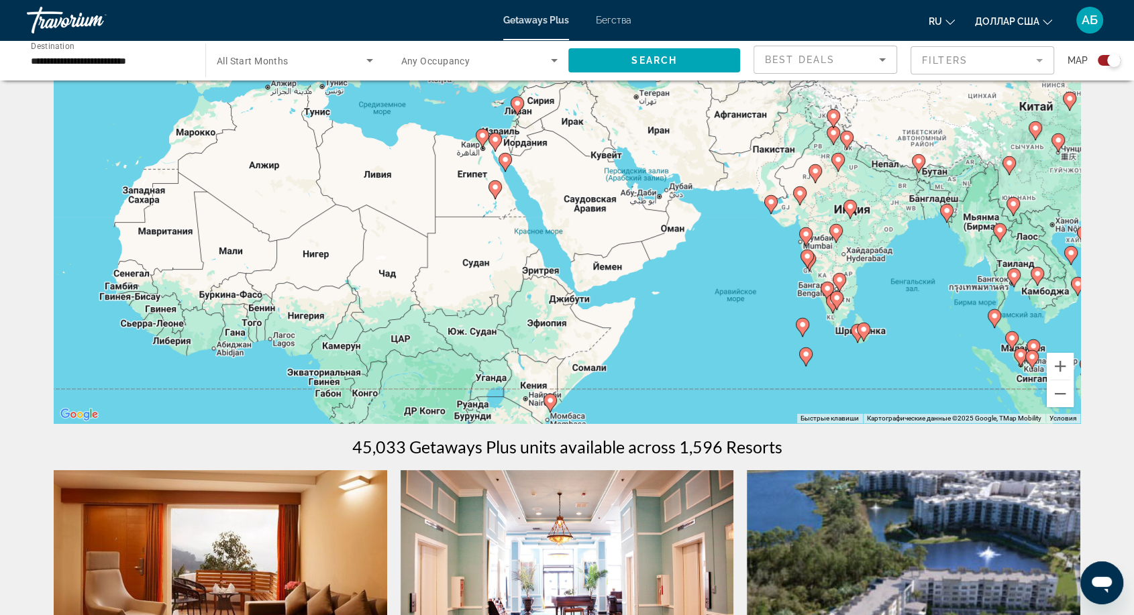
drag, startPoint x: 483, startPoint y: 350, endPoint x: 792, endPoint y: 424, distance: 317.4
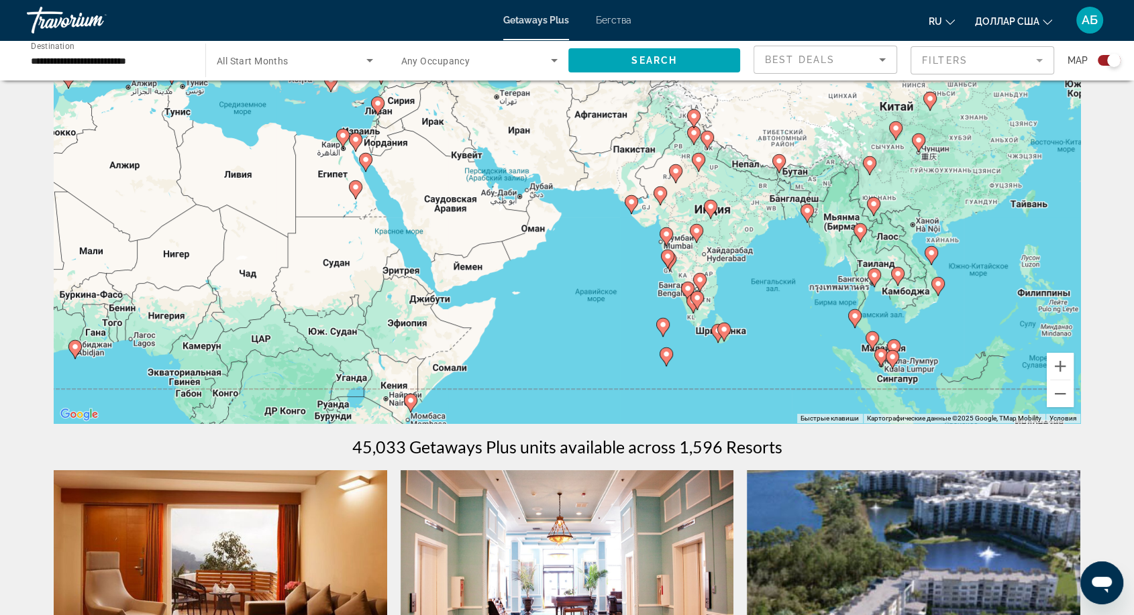
drag, startPoint x: 788, startPoint y: 340, endPoint x: 647, endPoint y: 336, distance: 141.0
click at [647, 336] on div "Чтобы активировать перетаскивание с помощью клавиатуры, нажмите Alt + Ввод. Пос…" at bounding box center [567, 222] width 1027 height 403
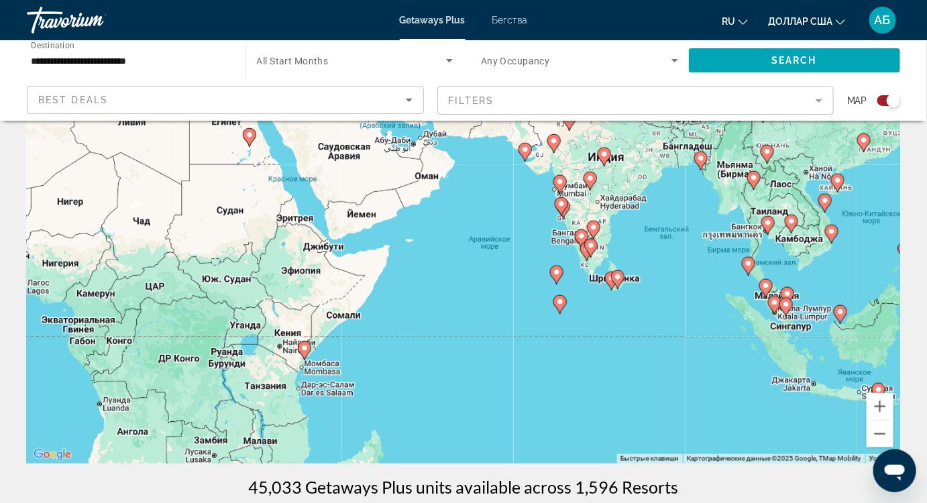
drag, startPoint x: 542, startPoint y: 344, endPoint x: 544, endPoint y: 129, distance: 214.7
click at [544, 127] on div "Чтобы активировать перетаскивание с помощью клавиатуры, нажмите Alt + Ввод. Пос…" at bounding box center [464, 262] width 874 height 403
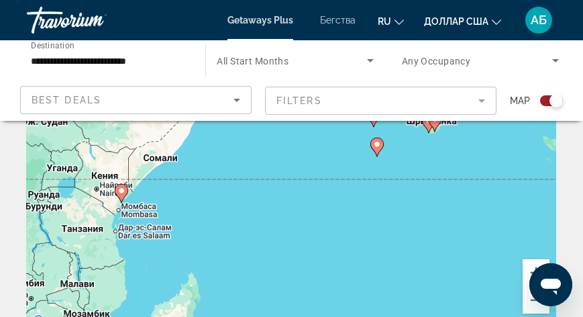
drag, startPoint x: 391, startPoint y: 180, endPoint x: 379, endPoint y: 244, distance: 65.5
click at [379, 244] on div "Чтобы активировать перетаскивание с помощью клавиатуры, нажмите Alt + Ввод. Пос…" at bounding box center [291, 195] width 529 height 268
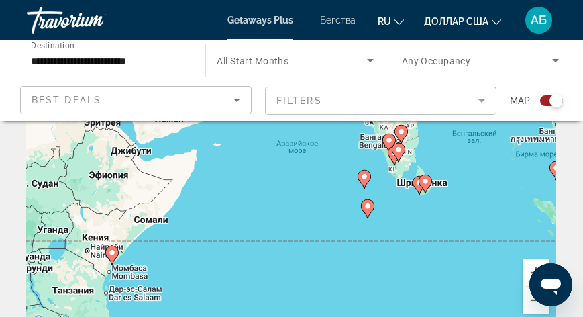
drag, startPoint x: 423, startPoint y: 191, endPoint x: 411, endPoint y: 252, distance: 62.1
click at [411, 252] on div "Чтобы активировать перетаскивание с помощью клавиатуры, нажмите Alt + Ввод. Пос…" at bounding box center [291, 195] width 529 height 268
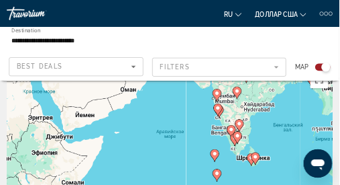
scroll to position [35, 0]
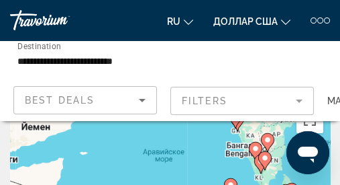
drag, startPoint x: 205, startPoint y: 160, endPoint x: 199, endPoint y: 115, distance: 44.8
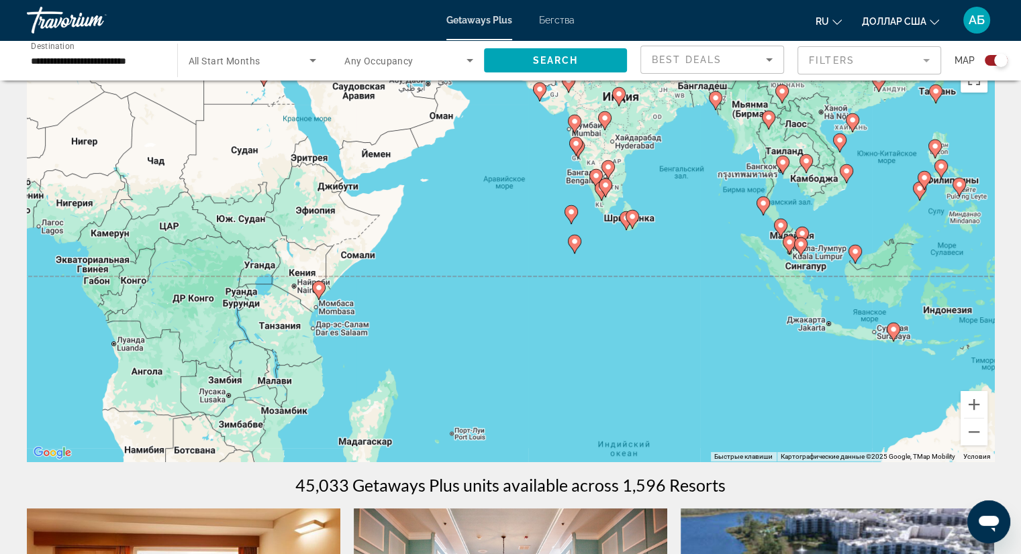
click at [574, 242] on image "Основное содержание" at bounding box center [574, 242] width 8 height 8
type input "**********"
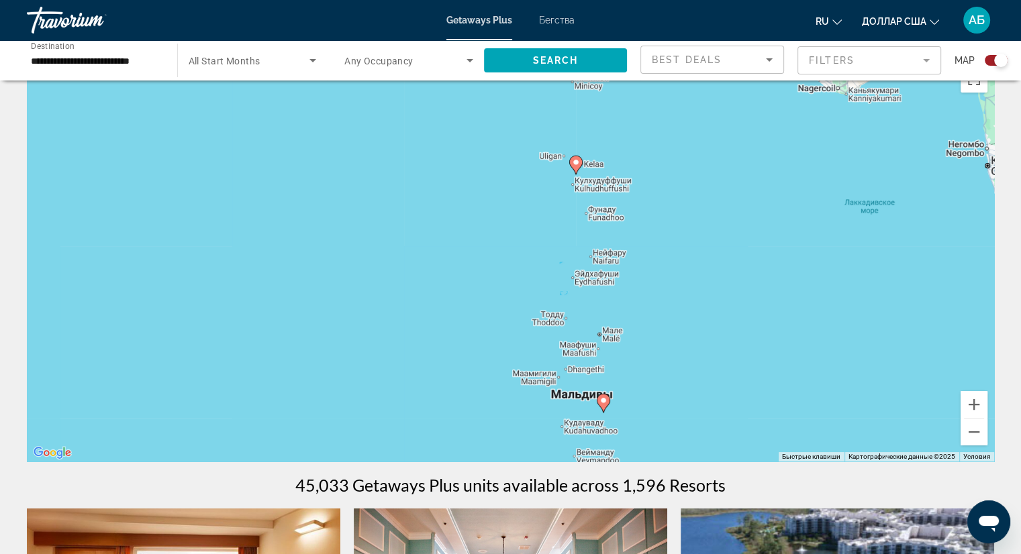
drag, startPoint x: 577, startPoint y: 194, endPoint x: 627, endPoint y: 261, distance: 83.5
click at [670, 350] on div "Чтобы активировать перетаскивание с помощью клавиатуры, нажмите Alt + Ввод. Пос…" at bounding box center [510, 260] width 967 height 403
click at [579, 166] on icon "Основное содержание" at bounding box center [575, 164] width 12 height 17
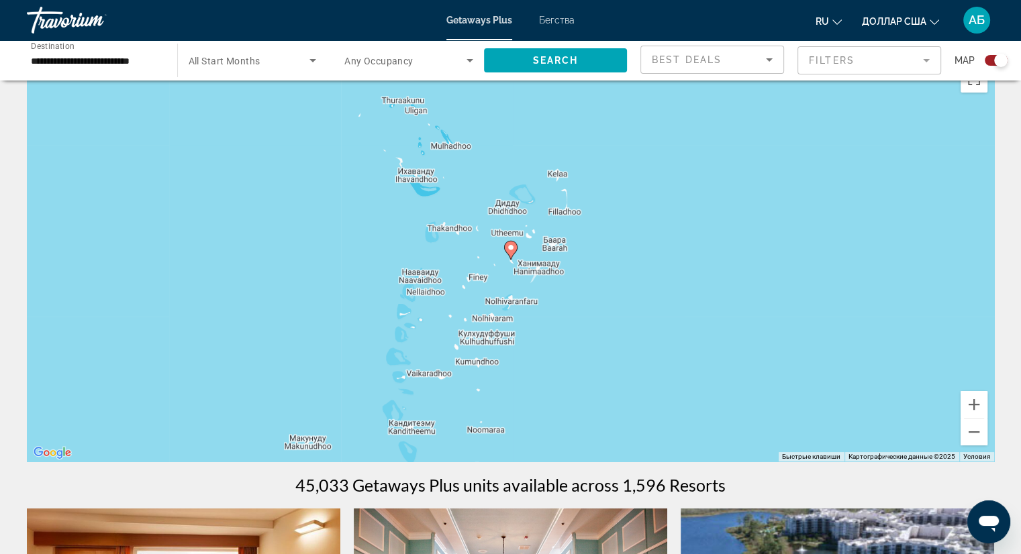
click at [509, 248] on image "Основное содержание" at bounding box center [511, 248] width 8 height 8
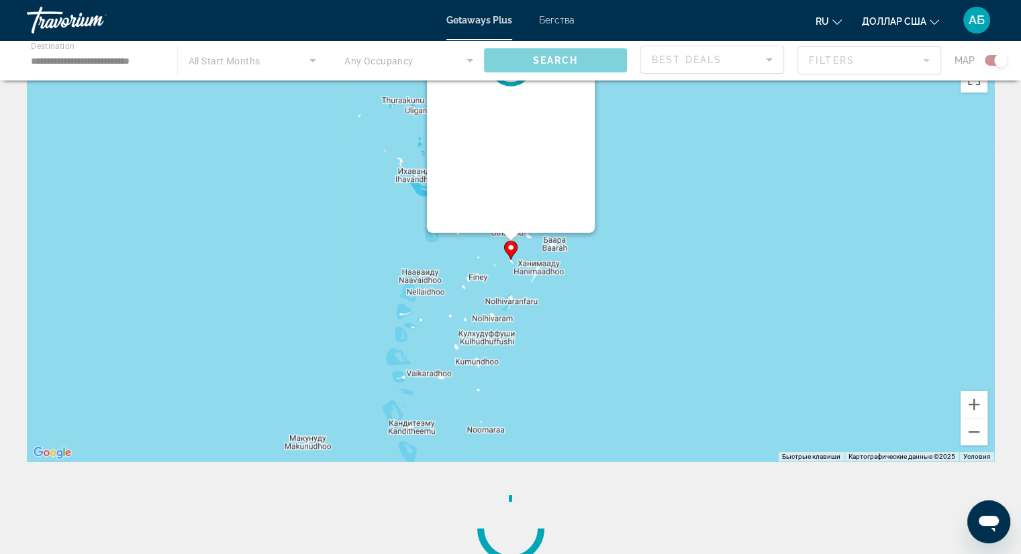
scroll to position [0, 0]
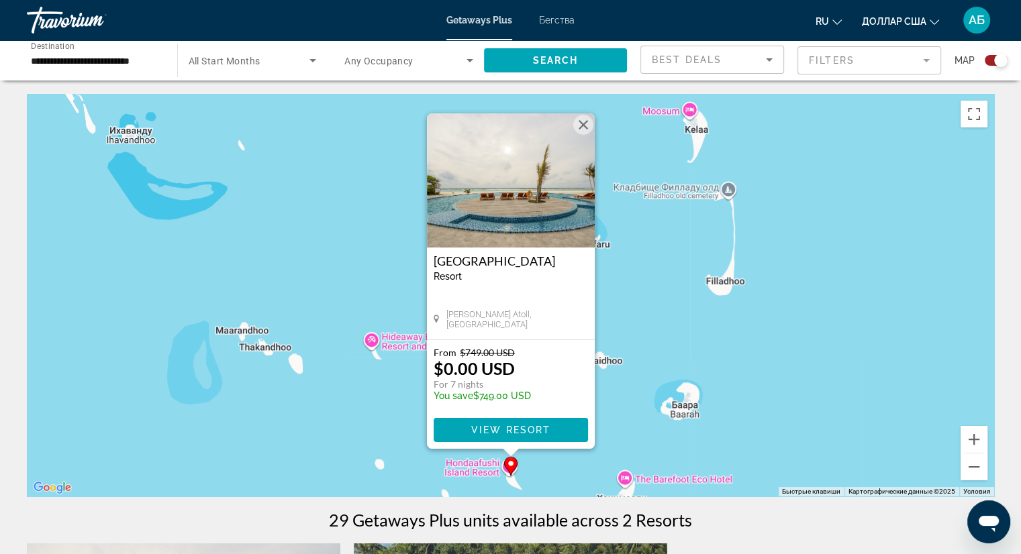
click at [678, 315] on div "Чтобы активировать перетаскивание с помощью клавиатуры, нажмите Alt + Ввод. Пос…" at bounding box center [510, 295] width 967 height 403
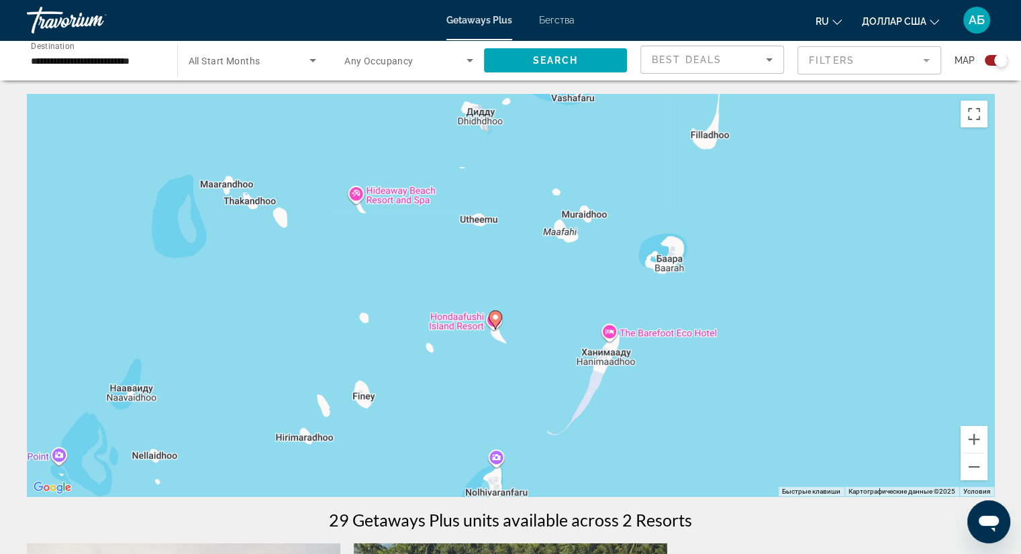
drag, startPoint x: 674, startPoint y: 346, endPoint x: 652, endPoint y: 197, distance: 150.7
click at [654, 183] on div "Чтобы активировать перетаскивание с помощью клавиатуры, нажмите Alt + Ввод. Пос…" at bounding box center [510, 295] width 967 height 403
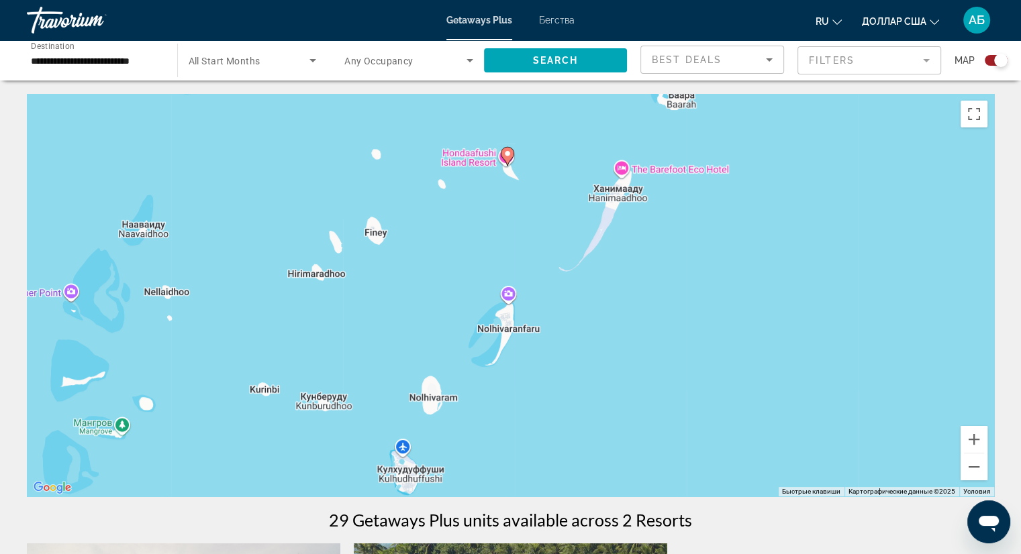
drag, startPoint x: 617, startPoint y: 379, endPoint x: 653, endPoint y: 252, distance: 132.4
click at [652, 253] on div "Чтобы активировать перетаскивание с помощью клавиатуры, нажмите Alt + Ввод. Пос…" at bounding box center [510, 295] width 967 height 403
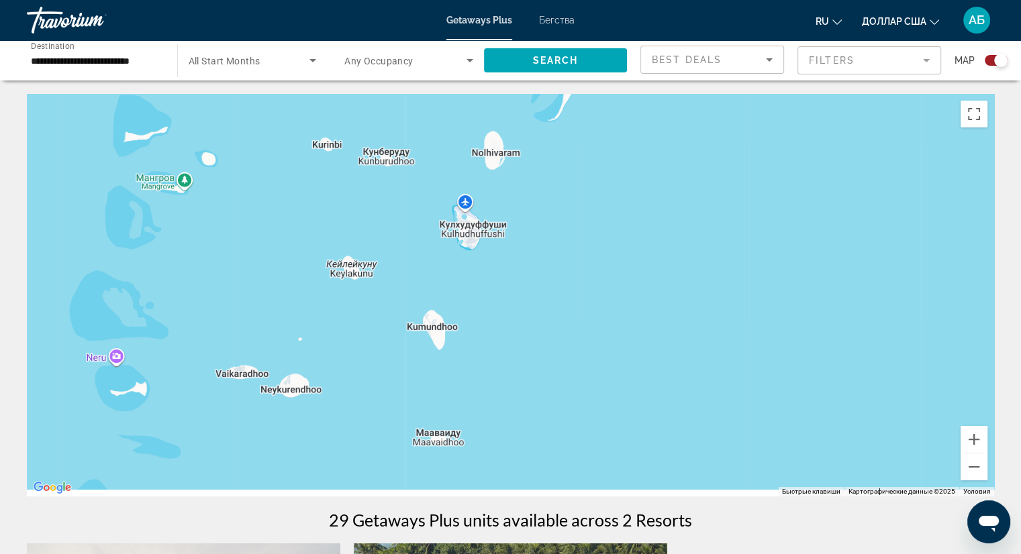
drag, startPoint x: 528, startPoint y: 355, endPoint x: 593, endPoint y: 170, distance: 195.5
click at [593, 170] on div "Чтобы активировать перетаскивание с помощью клавиатуры, нажмите Alt + Ввод. Пос…" at bounding box center [510, 295] width 967 height 403
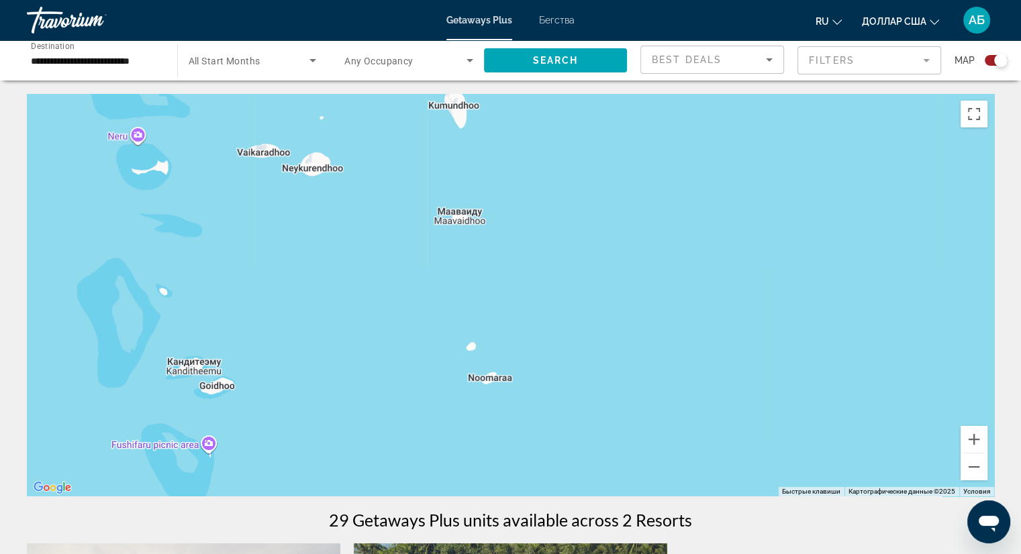
drag, startPoint x: 563, startPoint y: 333, endPoint x: 569, endPoint y: 204, distance: 129.6
click at [570, 197] on div "Основное содержание" at bounding box center [510, 295] width 967 height 403
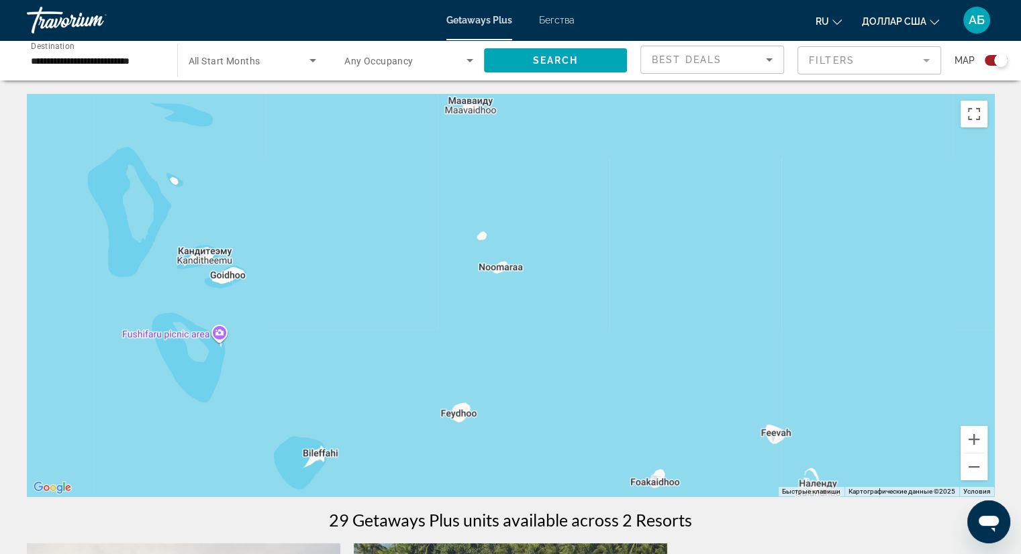
drag, startPoint x: 569, startPoint y: 348, endPoint x: 585, endPoint y: 224, distance: 124.5
click at [585, 225] on div "Основное содержание" at bounding box center [510, 295] width 967 height 403
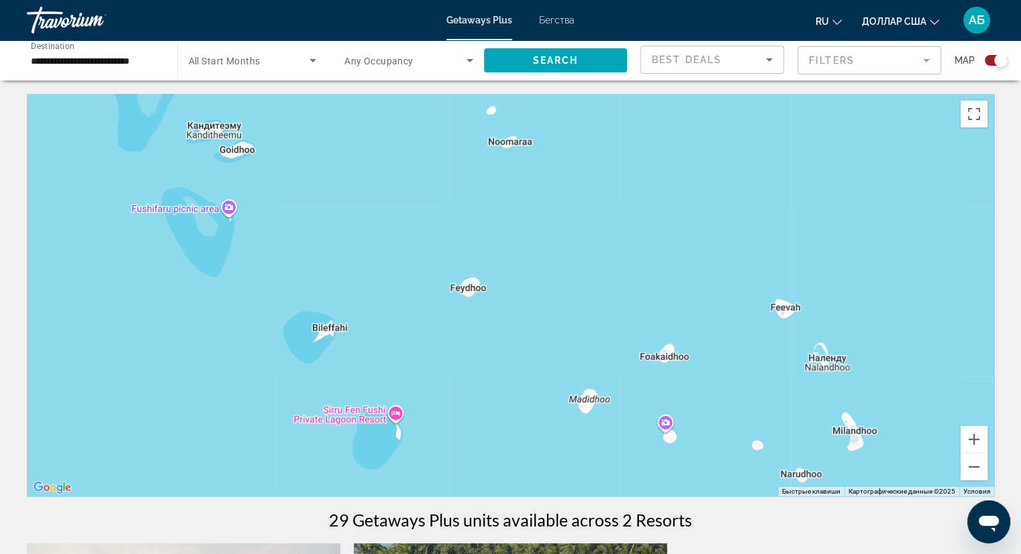
drag, startPoint x: 588, startPoint y: 356, endPoint x: 590, endPoint y: 215, distance: 141.6
click at [590, 217] on div "Основное содержание" at bounding box center [510, 295] width 967 height 403
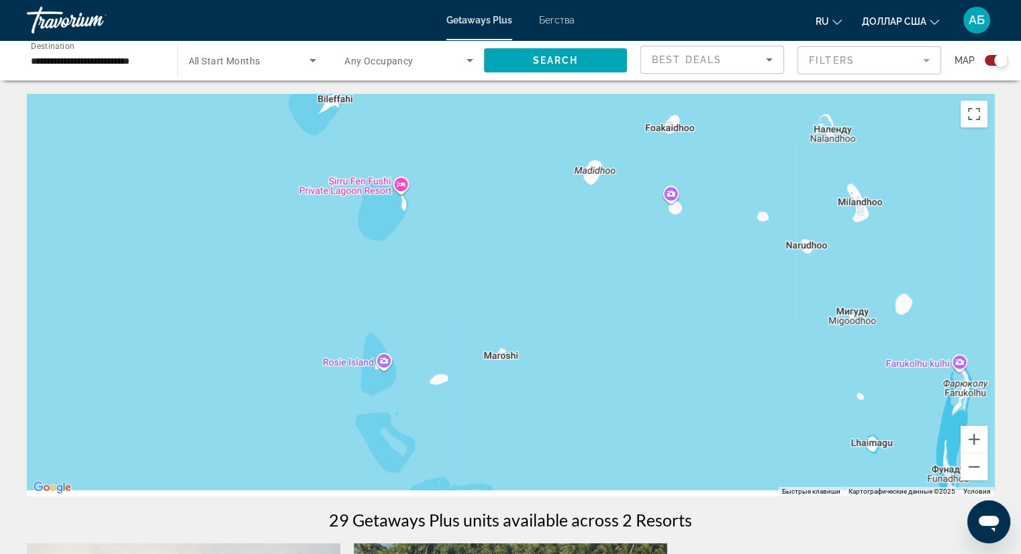
drag, startPoint x: 568, startPoint y: 364, endPoint x: 556, endPoint y: 207, distance: 157.5
click at [556, 207] on div "Основное содержание" at bounding box center [510, 295] width 967 height 403
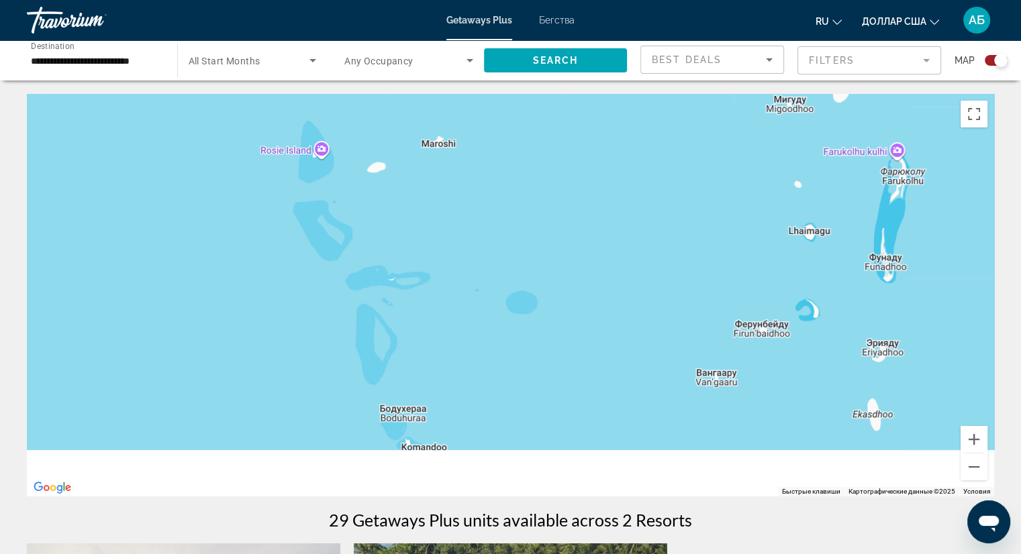
drag, startPoint x: 617, startPoint y: 339, endPoint x: 568, endPoint y: 234, distance: 115.9
click at [568, 234] on div "Основное содержание" at bounding box center [510, 295] width 967 height 403
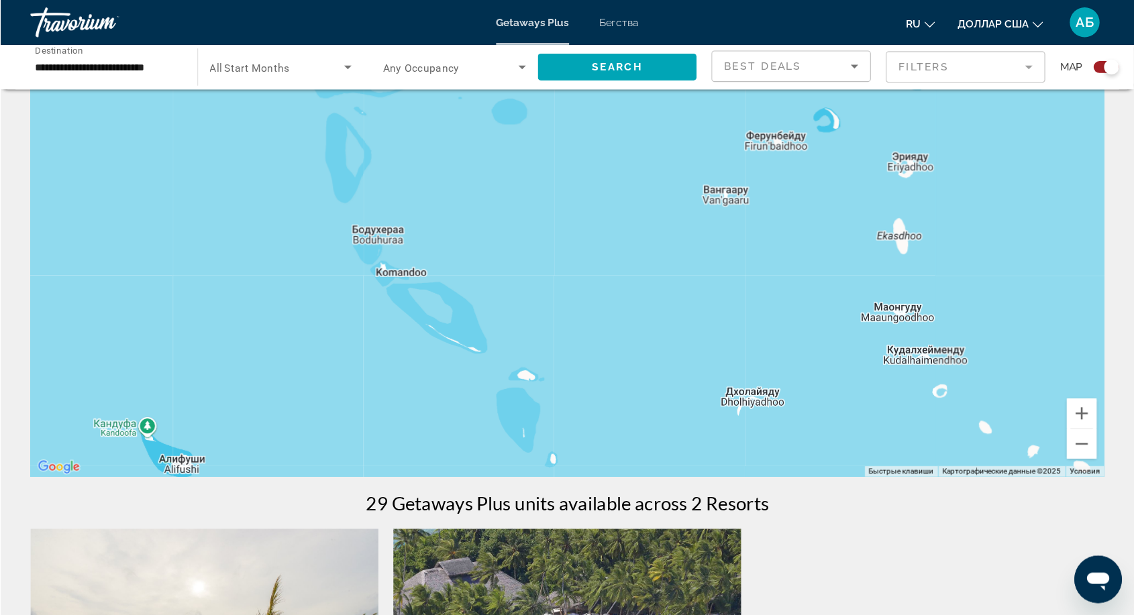
scroll to position [67, 0]
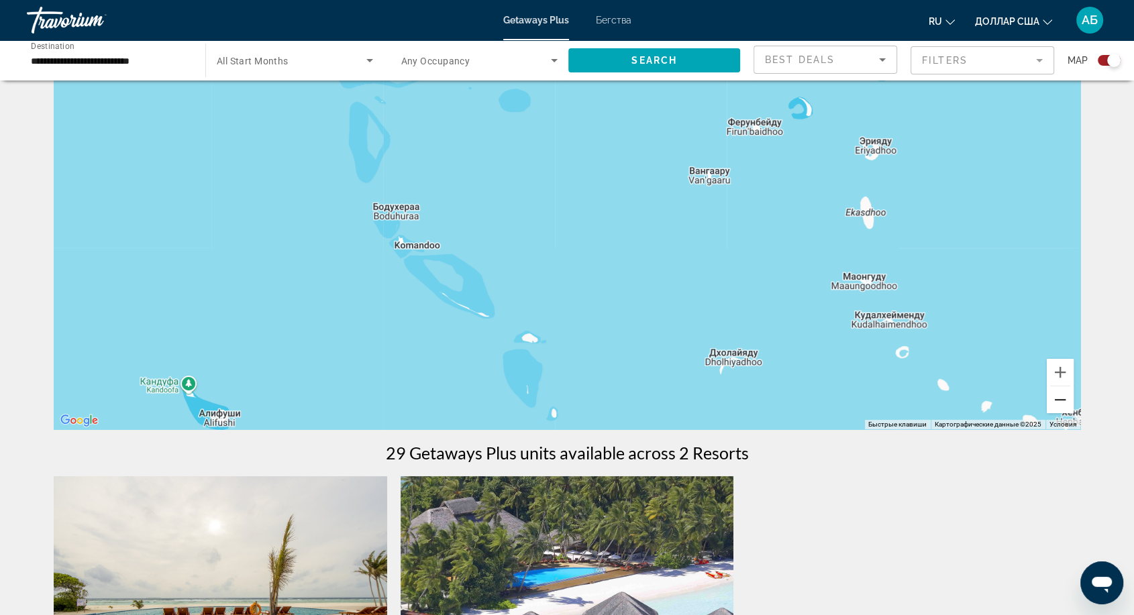
click at [1030, 402] on button "Уменьшить" at bounding box center [1060, 400] width 27 height 27
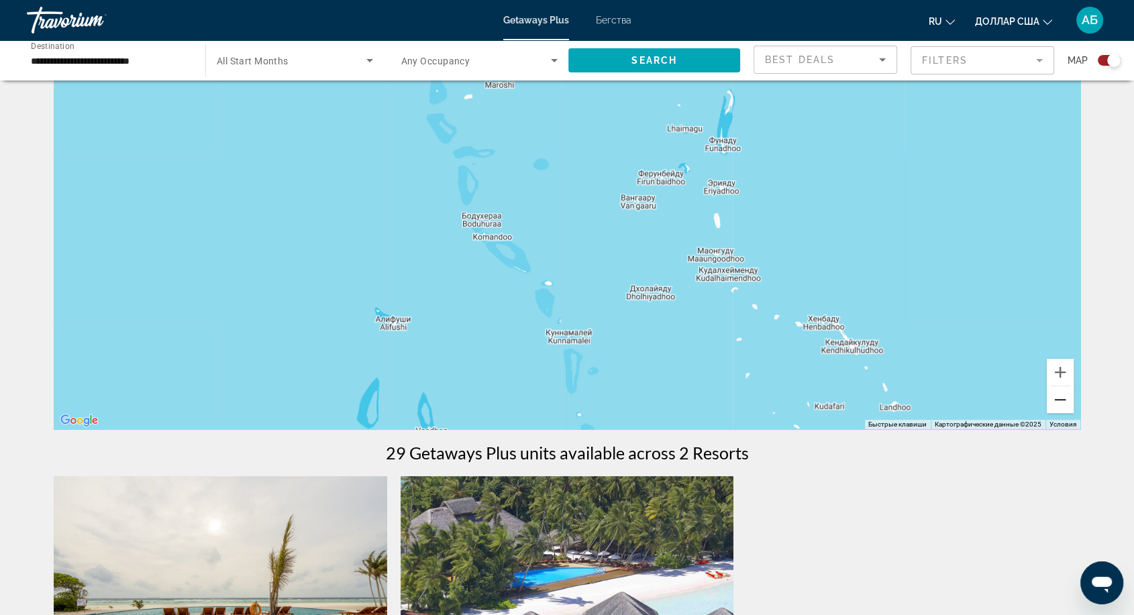
click at [1030, 402] on button "Уменьшить" at bounding box center [1060, 400] width 27 height 27
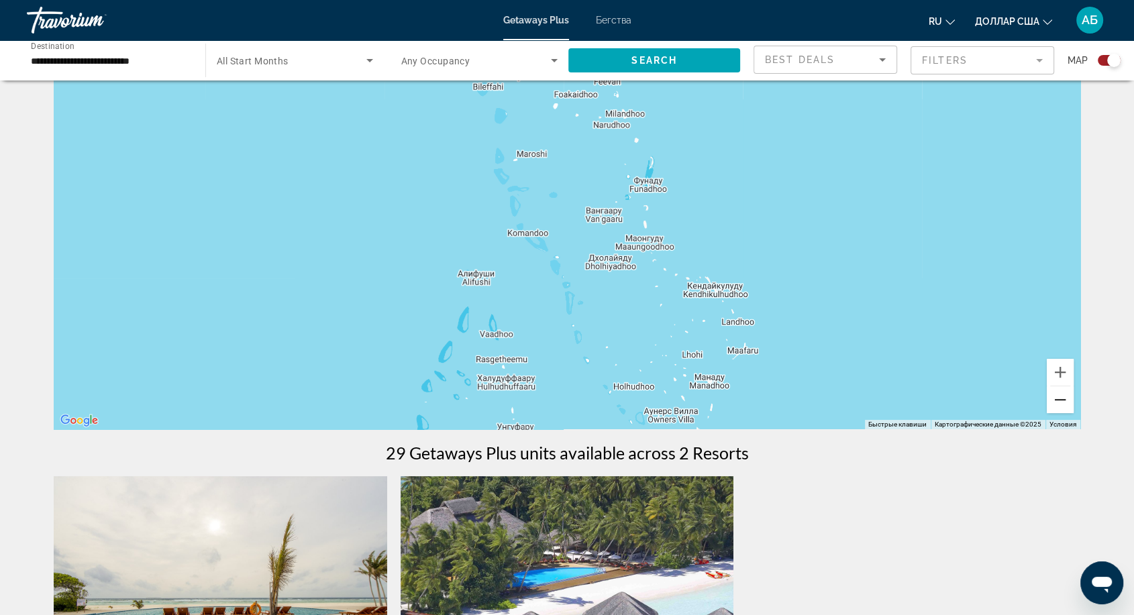
click at [1030, 402] on button "Уменьшить" at bounding box center [1060, 400] width 27 height 27
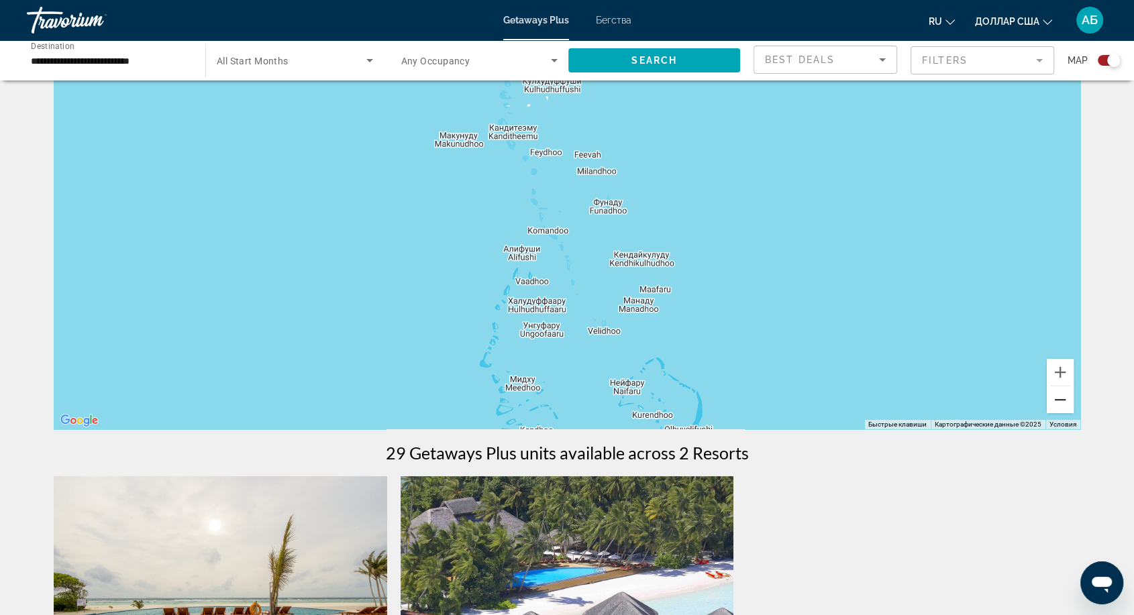
click at [1030, 402] on button "Уменьшить" at bounding box center [1060, 400] width 27 height 27
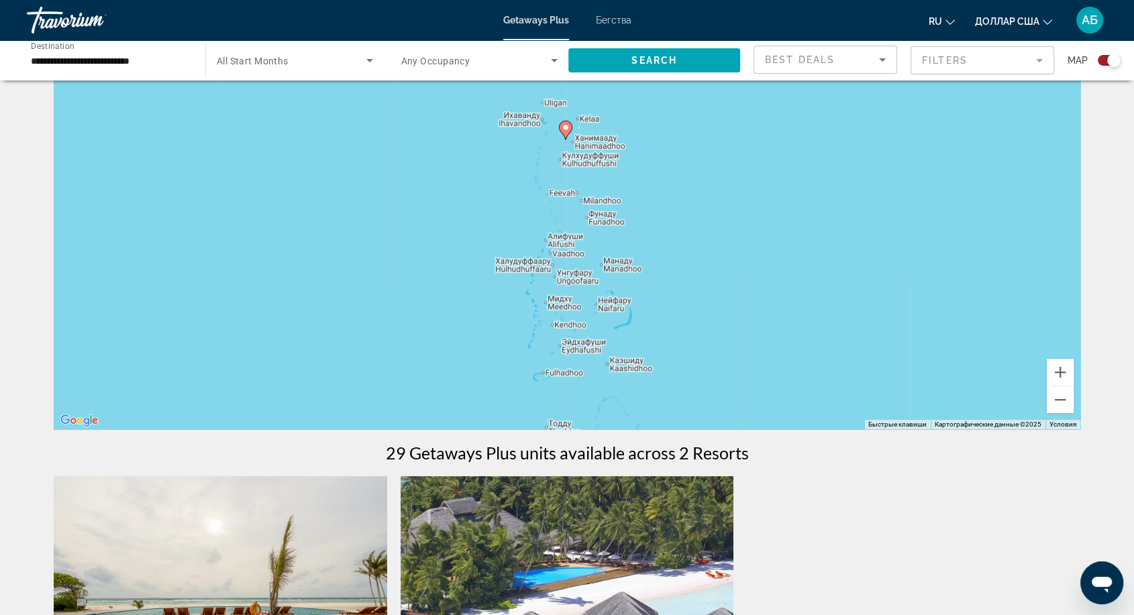
click at [567, 134] on icon "Основное содержание" at bounding box center [566, 129] width 12 height 17
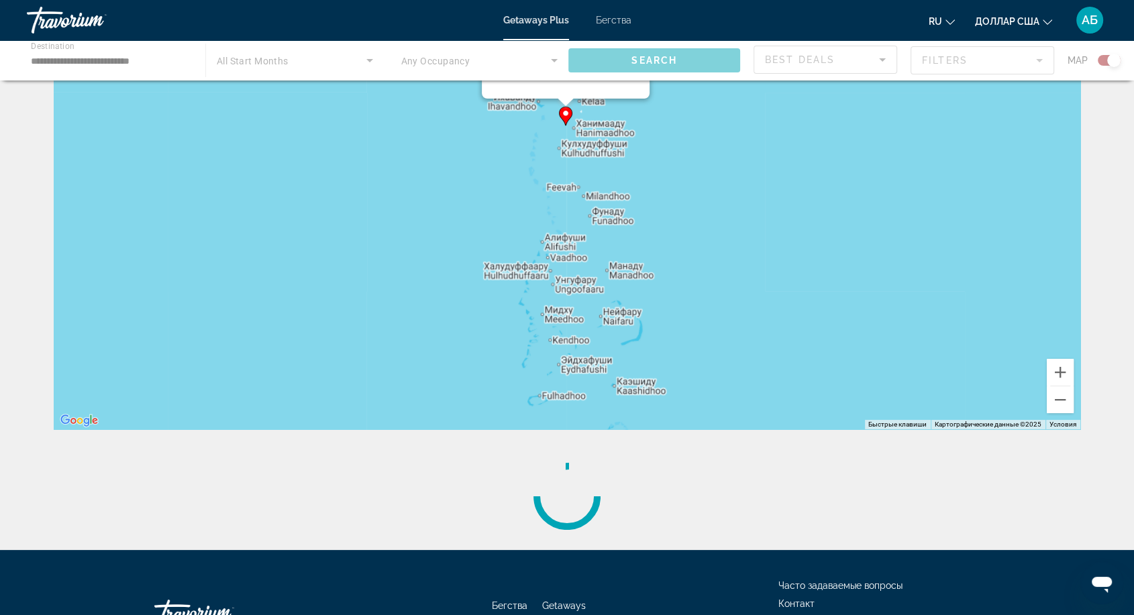
scroll to position [0, 0]
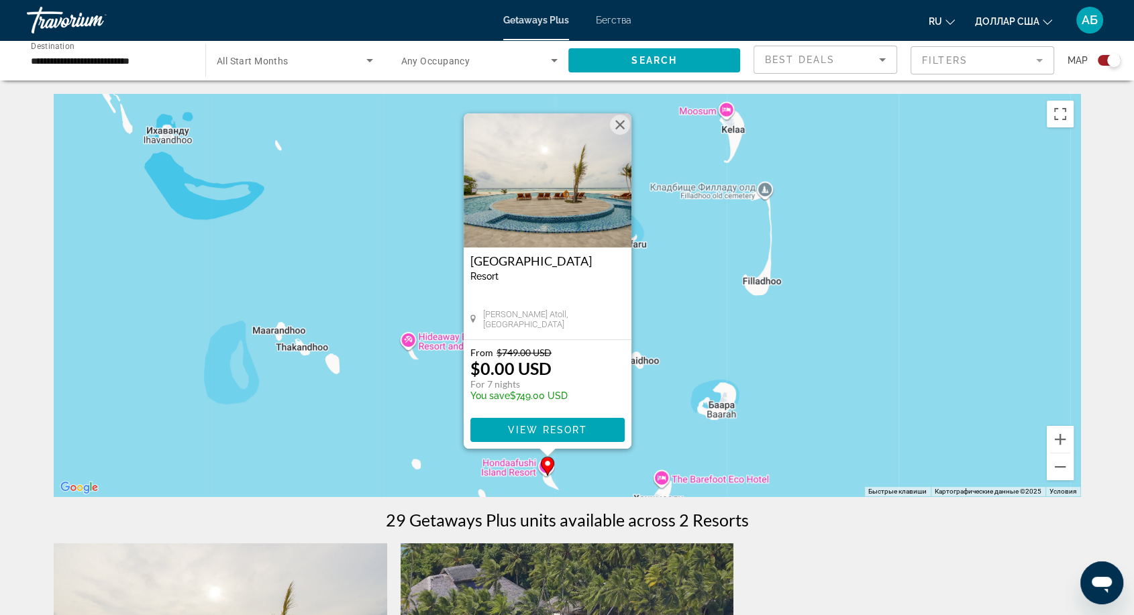
click at [621, 124] on button "Закрыть" at bounding box center [620, 125] width 20 height 20
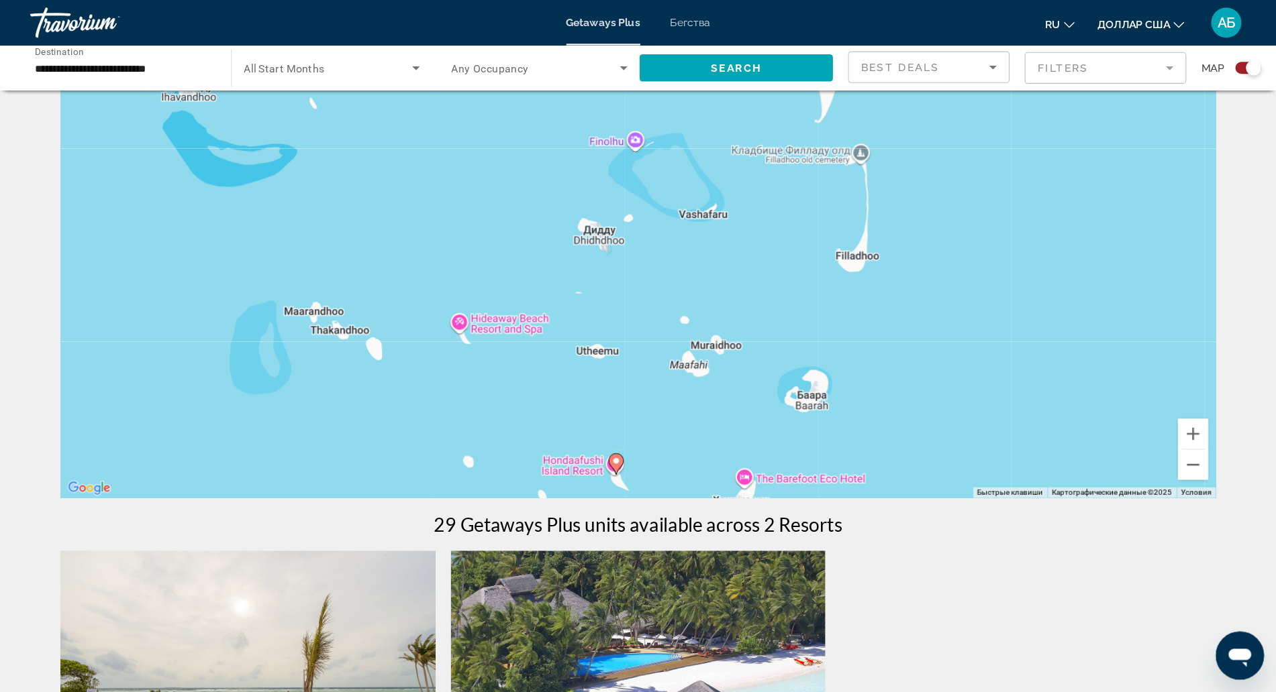
scroll to position [74, 0]
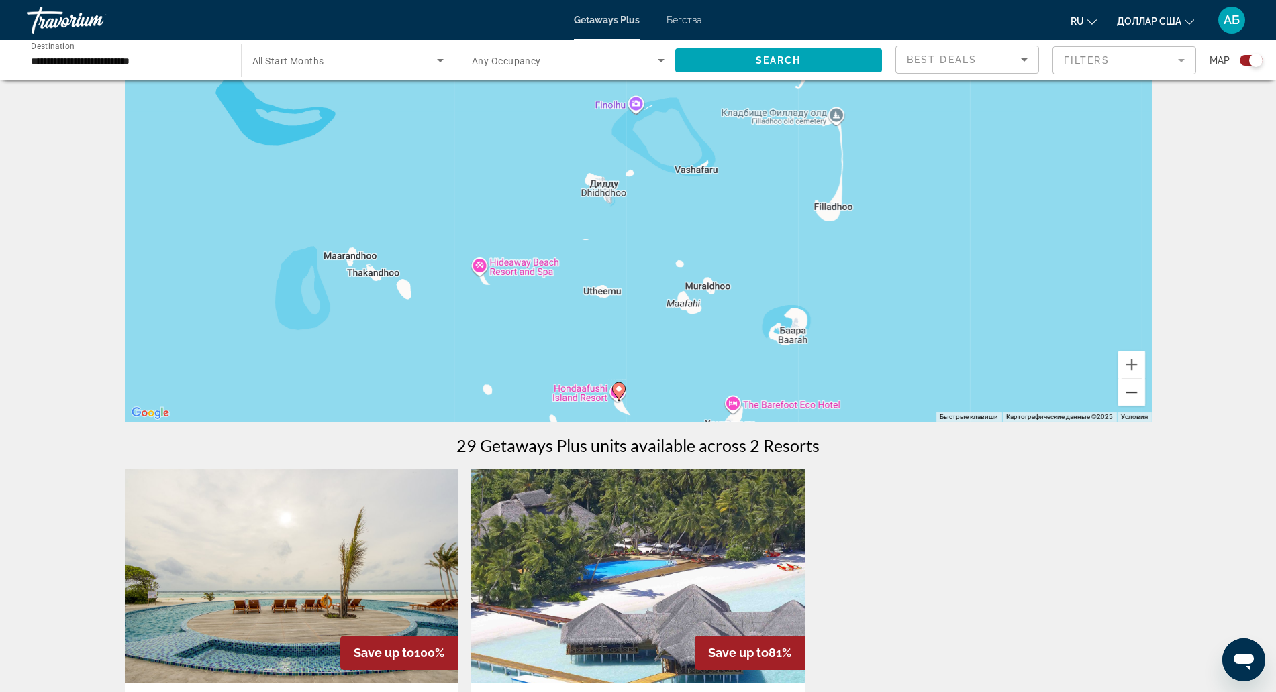
click at [1030, 398] on button "Уменьшить" at bounding box center [1131, 392] width 27 height 27
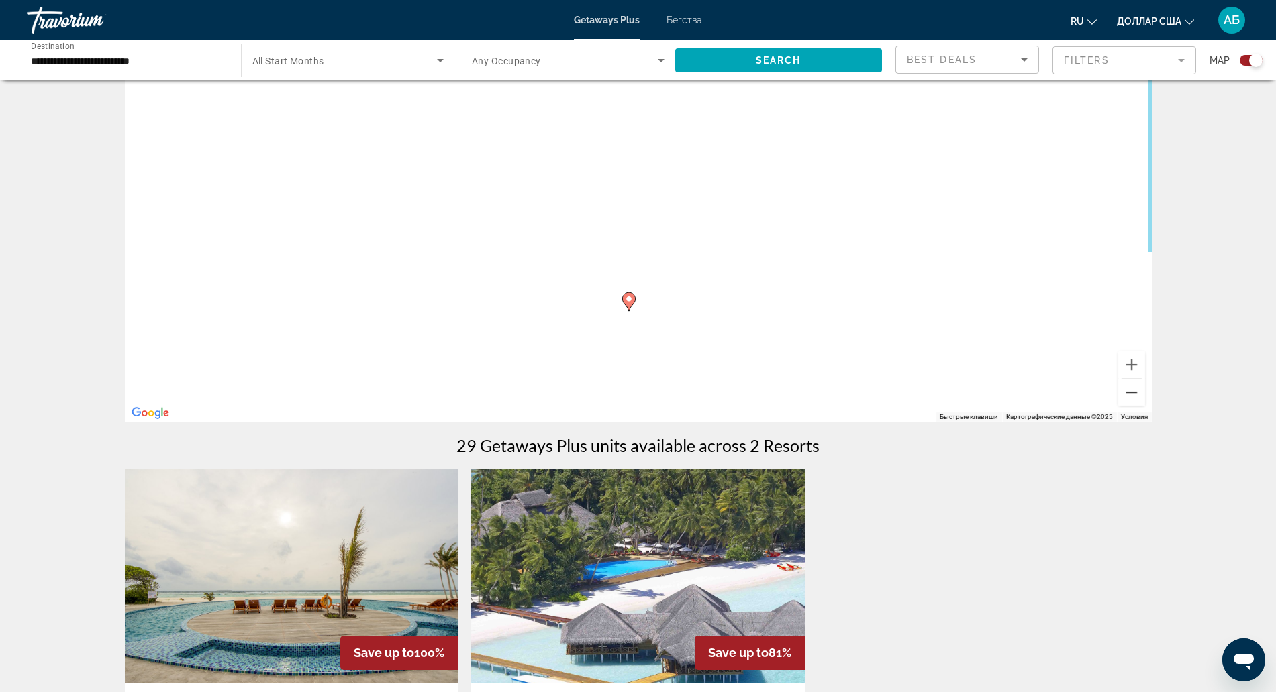
click at [1030, 398] on button "Уменьшить" at bounding box center [1131, 392] width 27 height 27
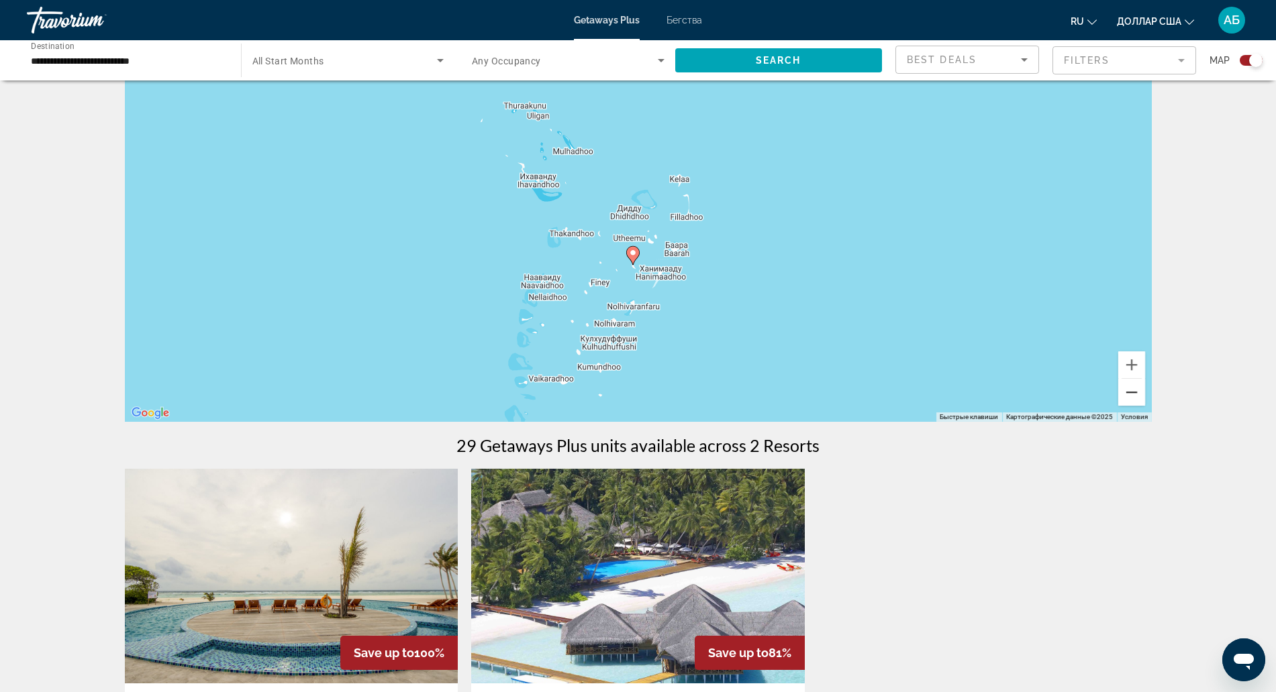
click at [1030, 398] on button "Уменьшить" at bounding box center [1131, 392] width 27 height 27
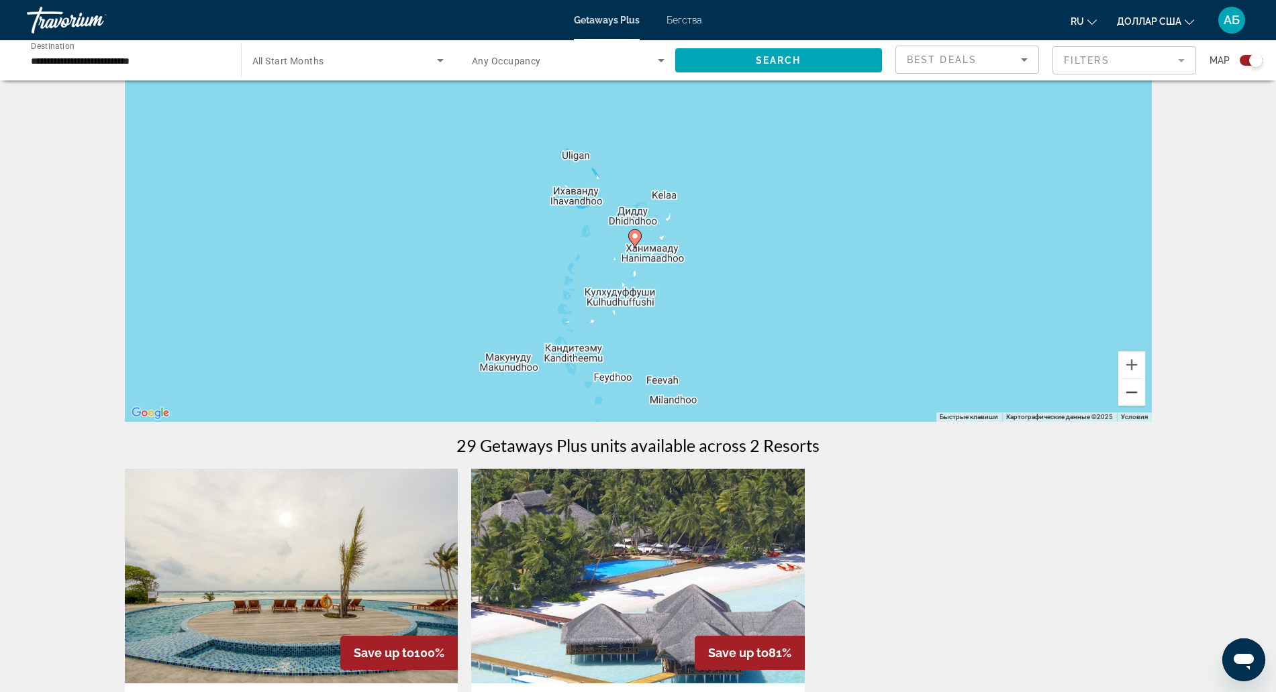
click at [1030, 398] on button "Уменьшить" at bounding box center [1131, 392] width 27 height 27
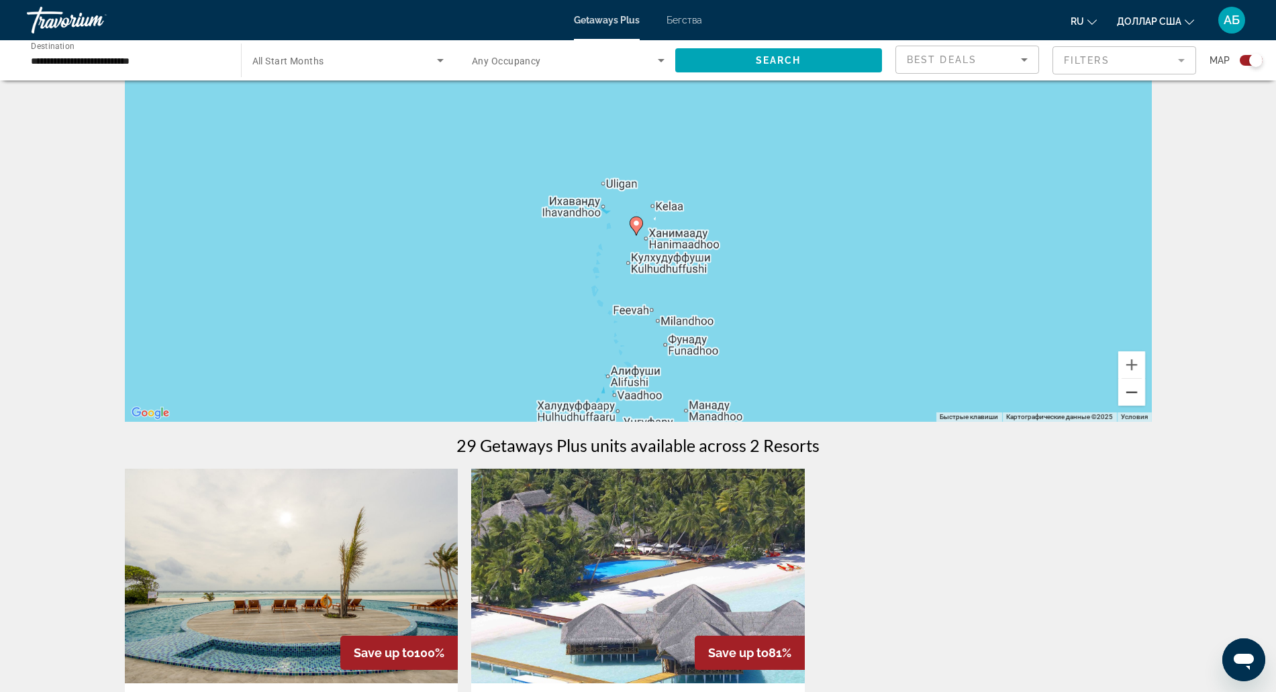
click at [1030, 398] on button "Уменьшить" at bounding box center [1131, 392] width 27 height 27
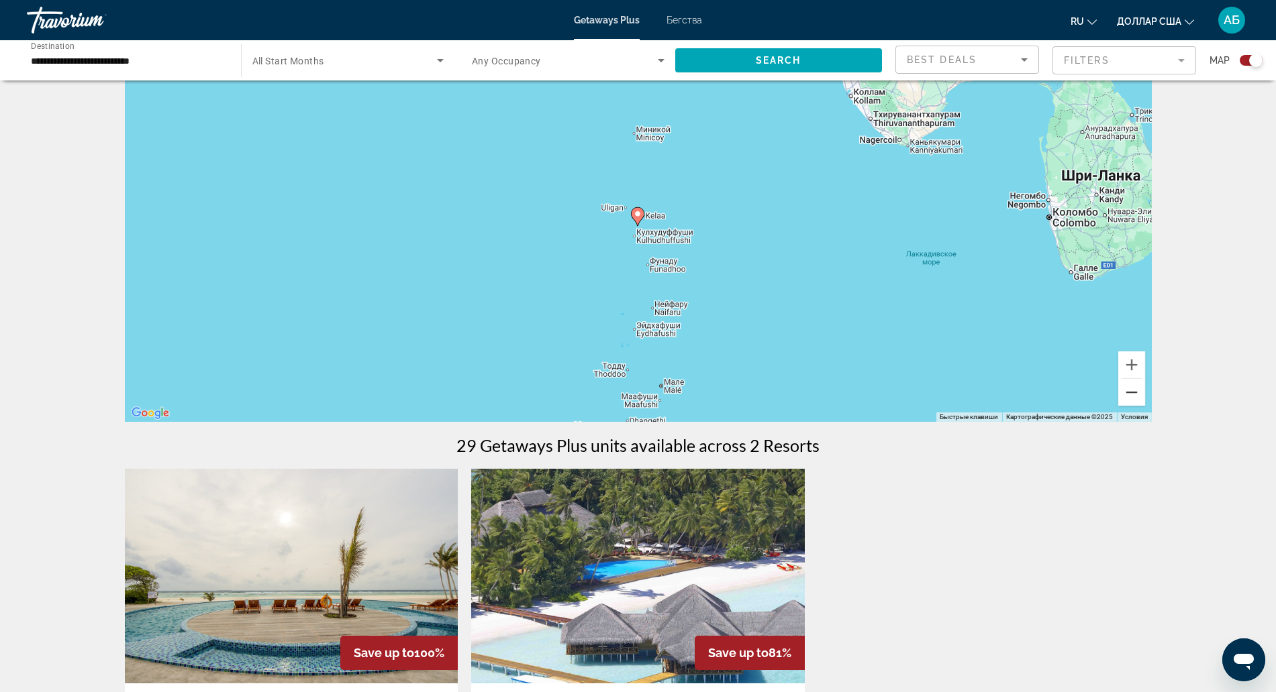
click at [1030, 398] on button "Уменьшить" at bounding box center [1131, 392] width 27 height 27
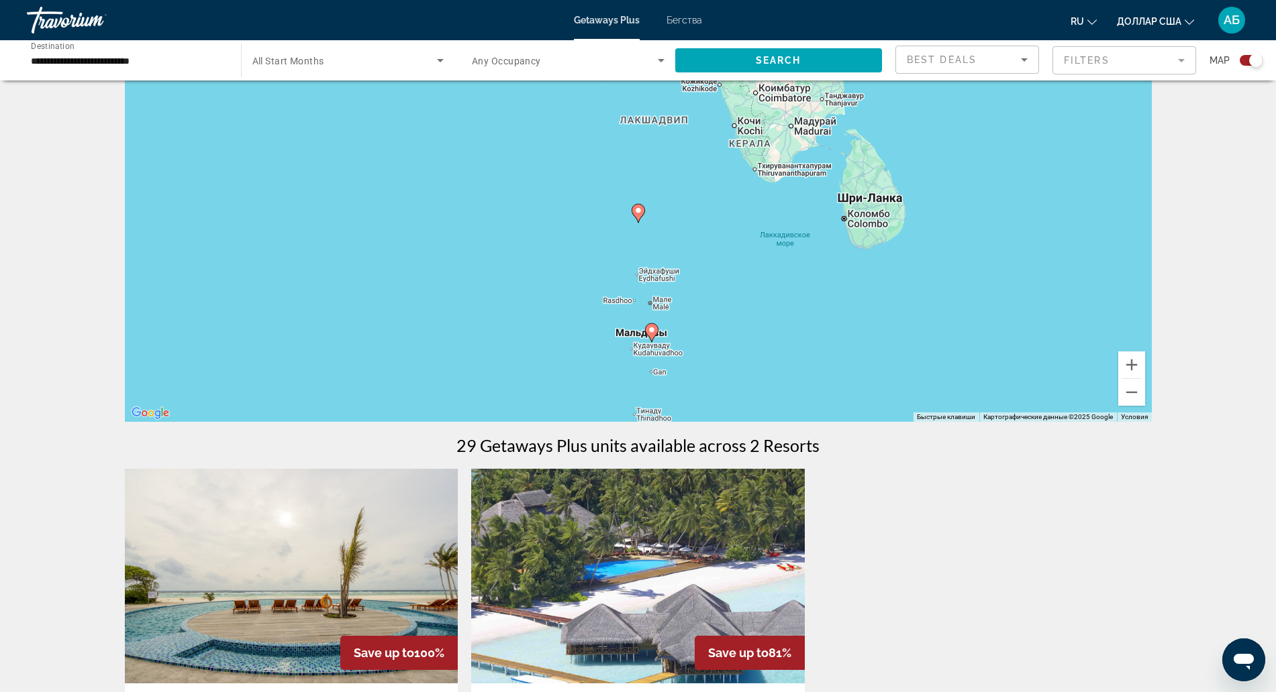
click at [652, 333] on image "Основное содержание" at bounding box center [652, 330] width 8 height 8
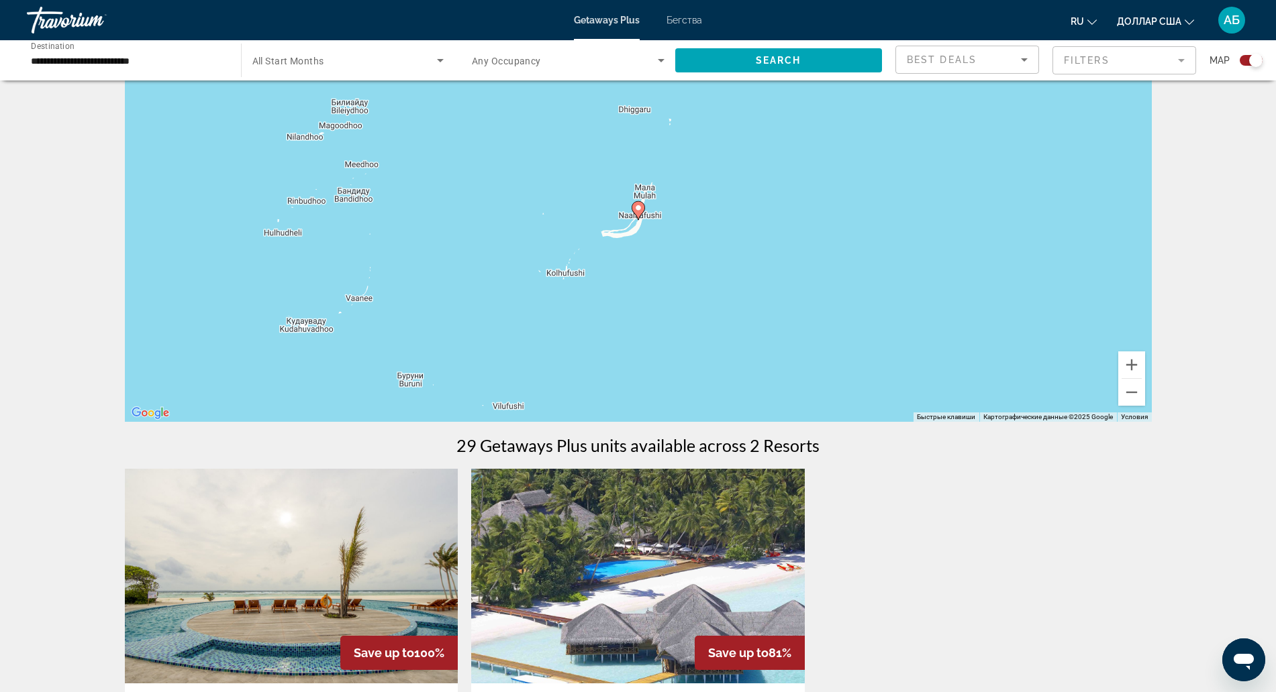
click at [637, 211] on image "Основное содержание" at bounding box center [638, 208] width 8 height 8
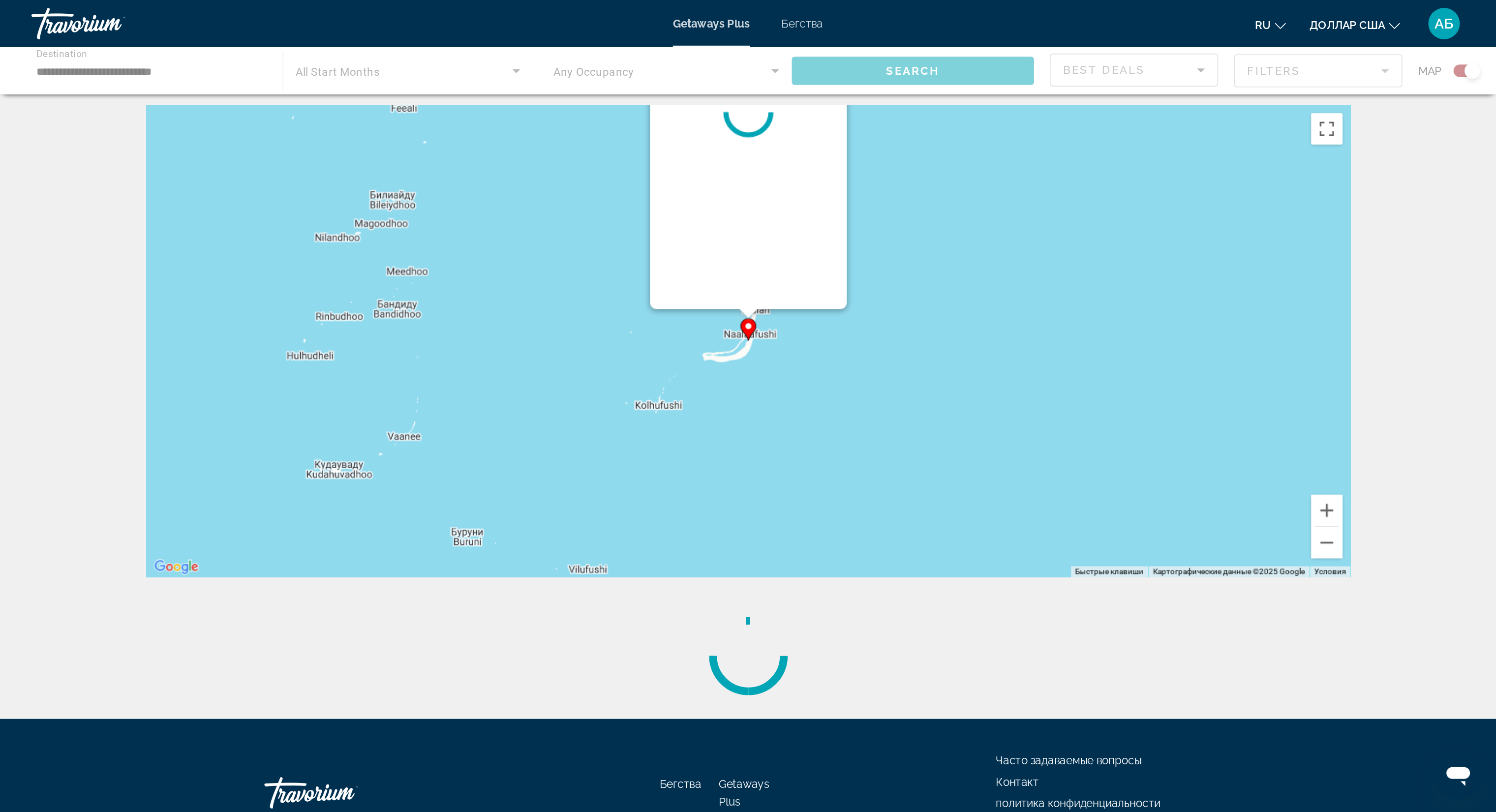
scroll to position [0, 0]
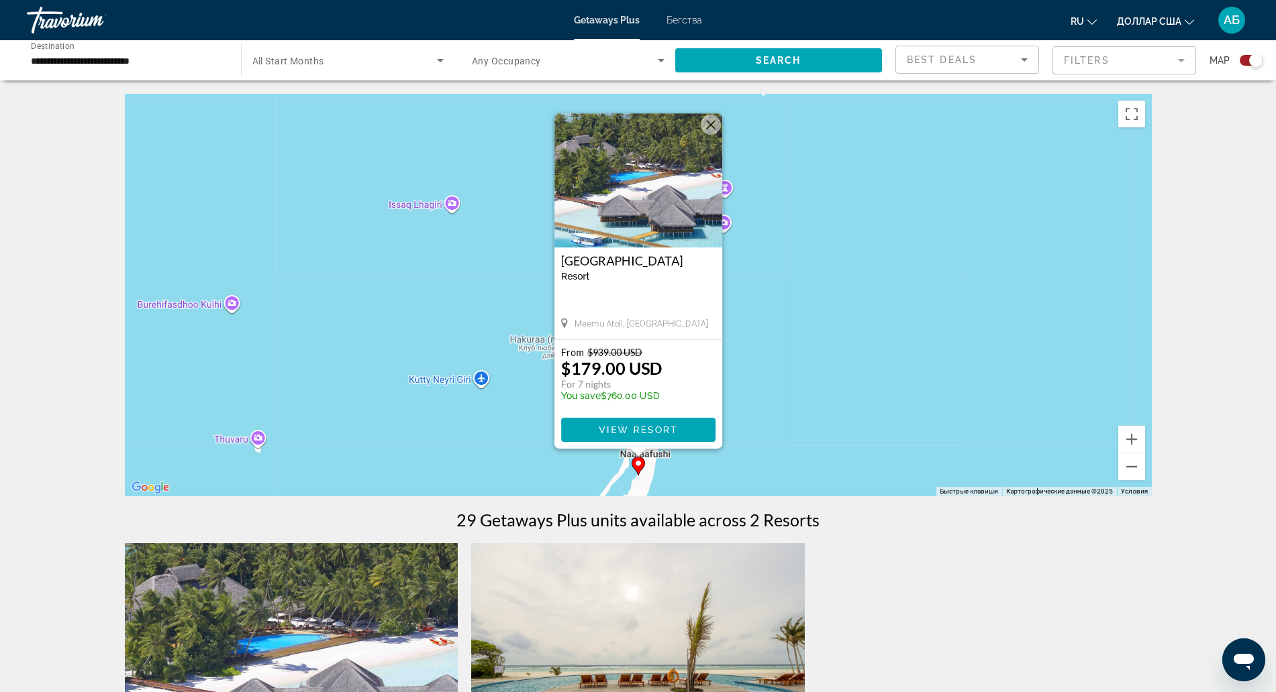
click at [709, 127] on button "Закрыть" at bounding box center [711, 125] width 20 height 20
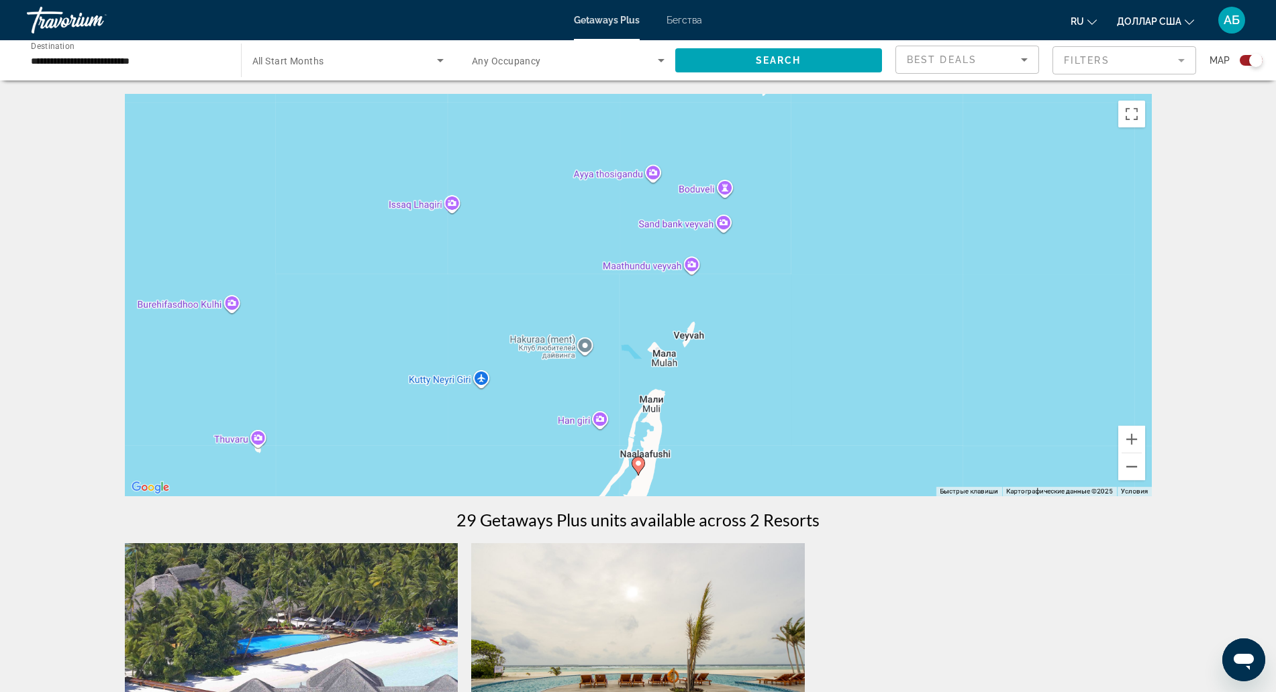
click at [663, 461] on div "Для навигации используйте клавиши со стрелками. Чтобы активировать перетаскиван…" at bounding box center [638, 295] width 1027 height 403
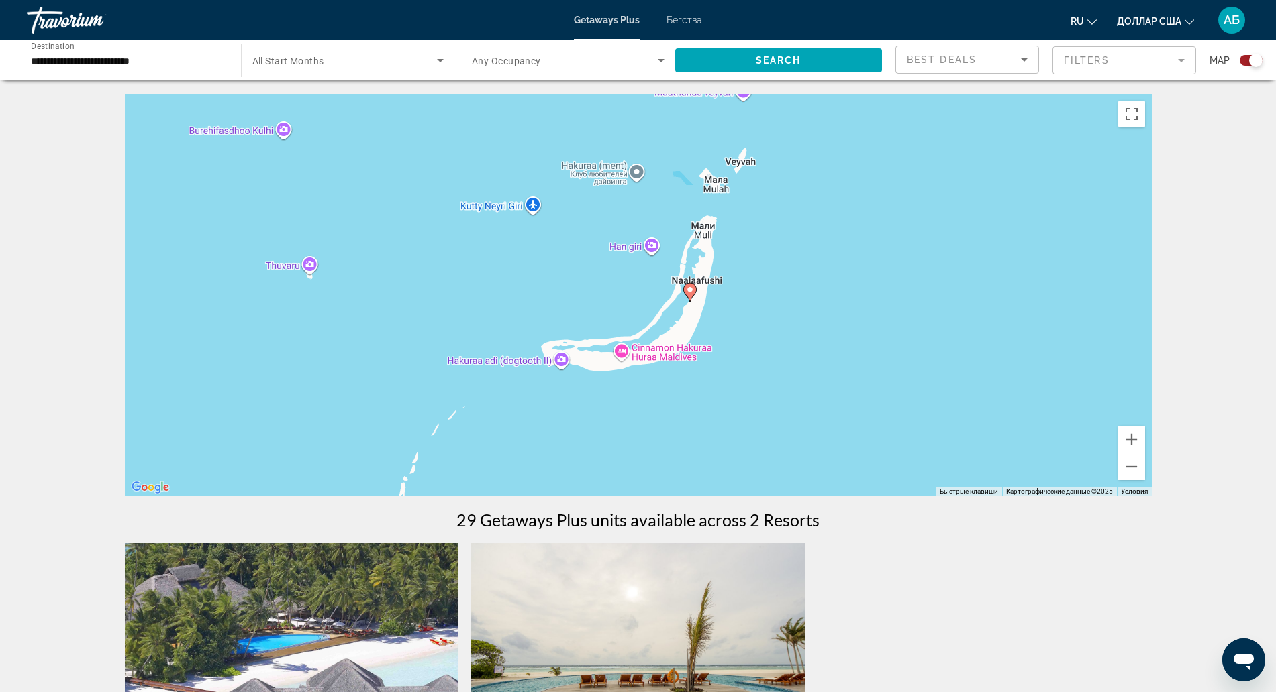
drag, startPoint x: 621, startPoint y: 458, endPoint x: 674, endPoint y: 284, distance: 181.9
click at [674, 284] on div "Чтобы активировать перетаскивание с помощью клавиатуры, нажмите Alt + Ввод. Пос…" at bounding box center [638, 295] width 1027 height 403
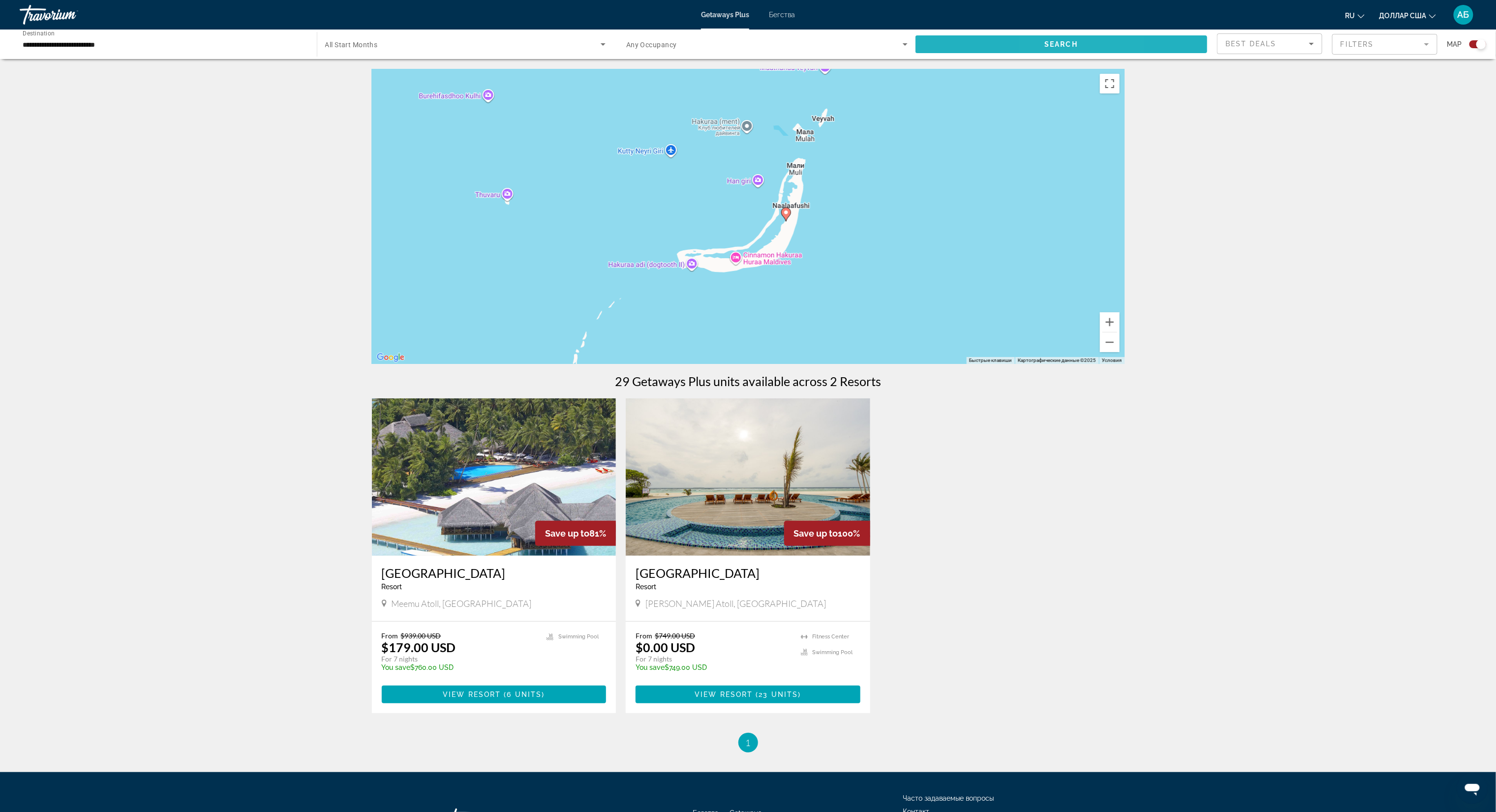
click at [755, 47] on span "Search" at bounding box center [1061, 44] width 34 height 8
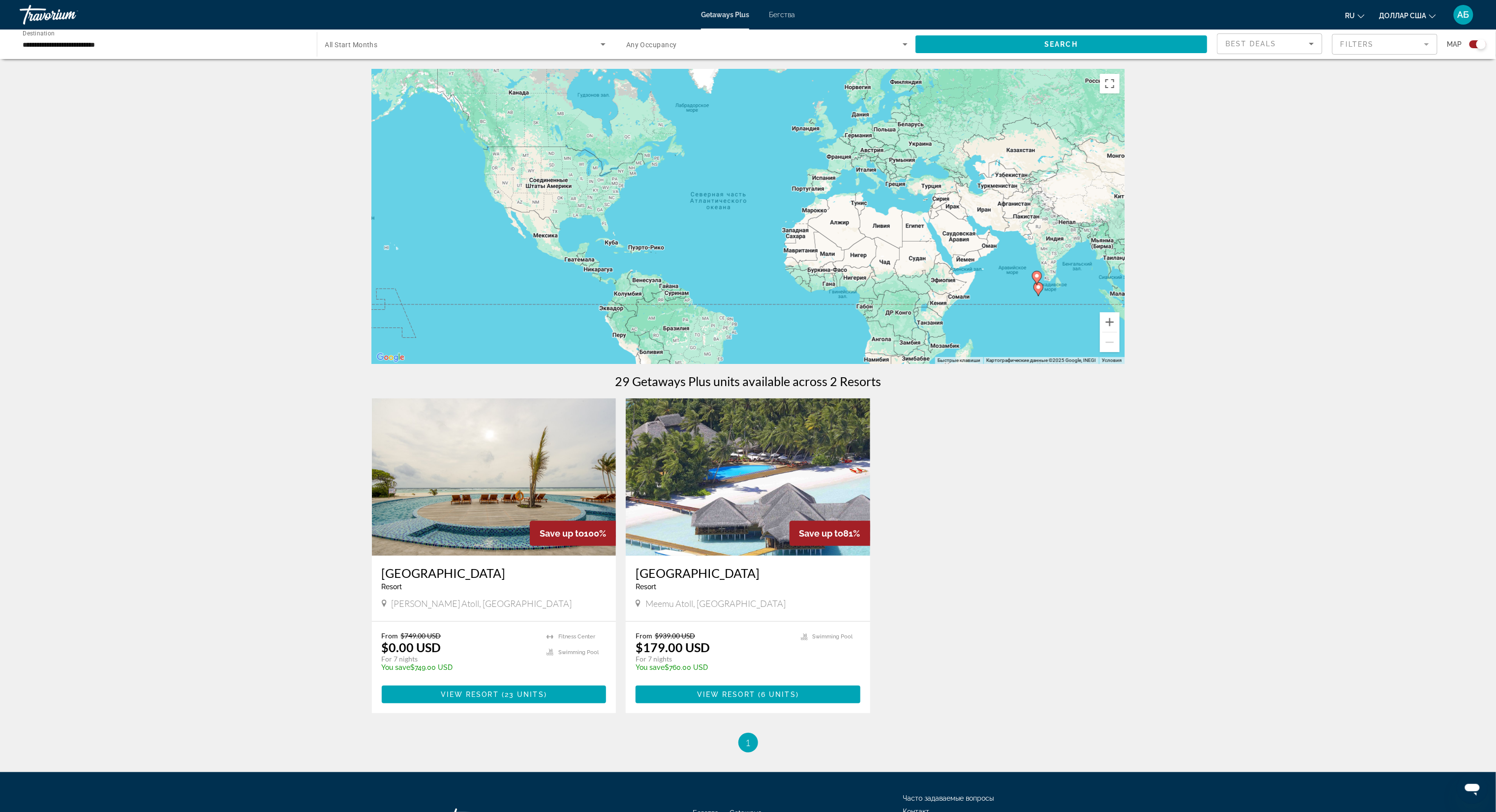
click at [419, 406] on img "Основное содержание" at bounding box center [493, 477] width 244 height 158
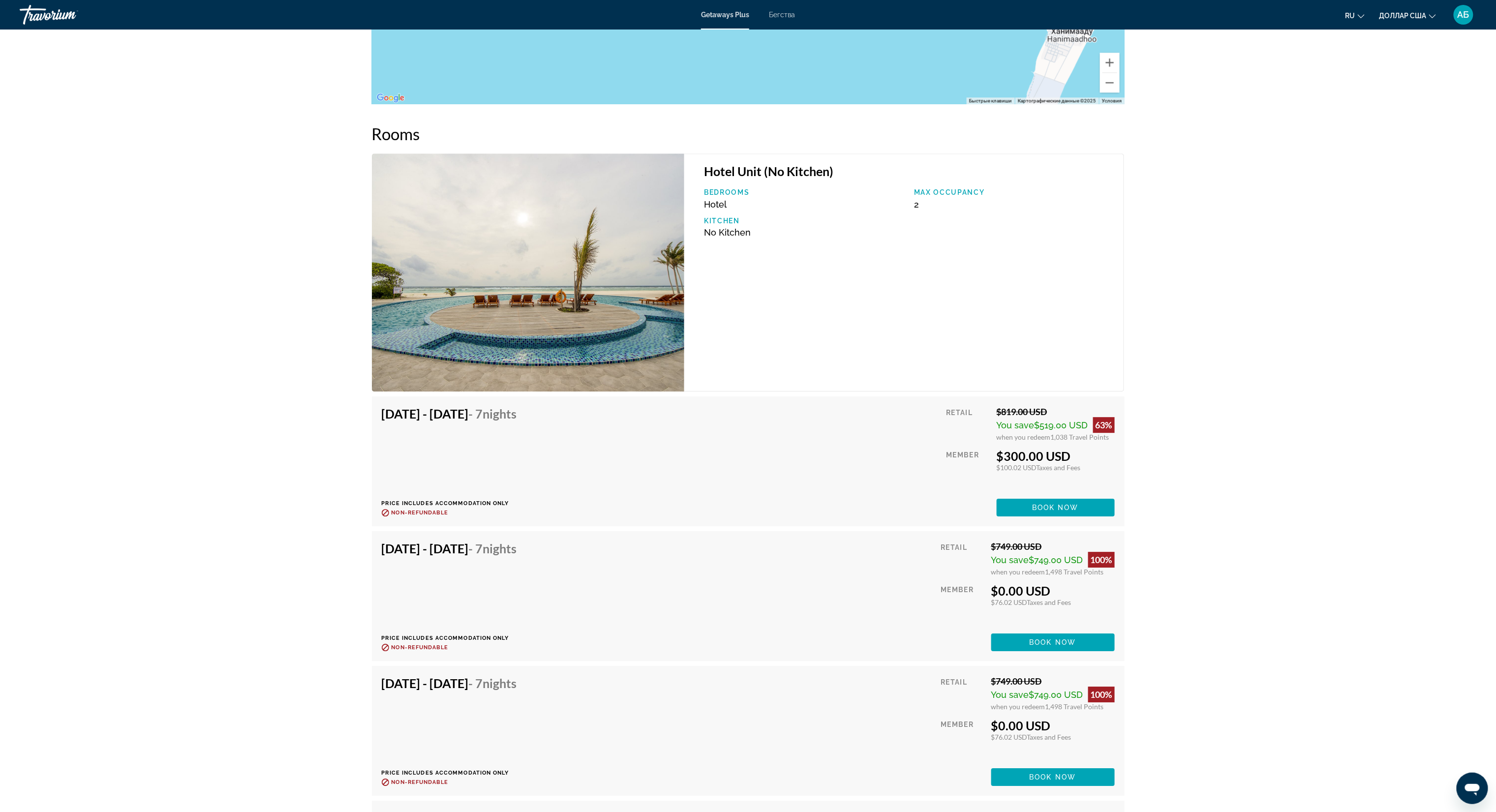
scroll to position [1672, 0]
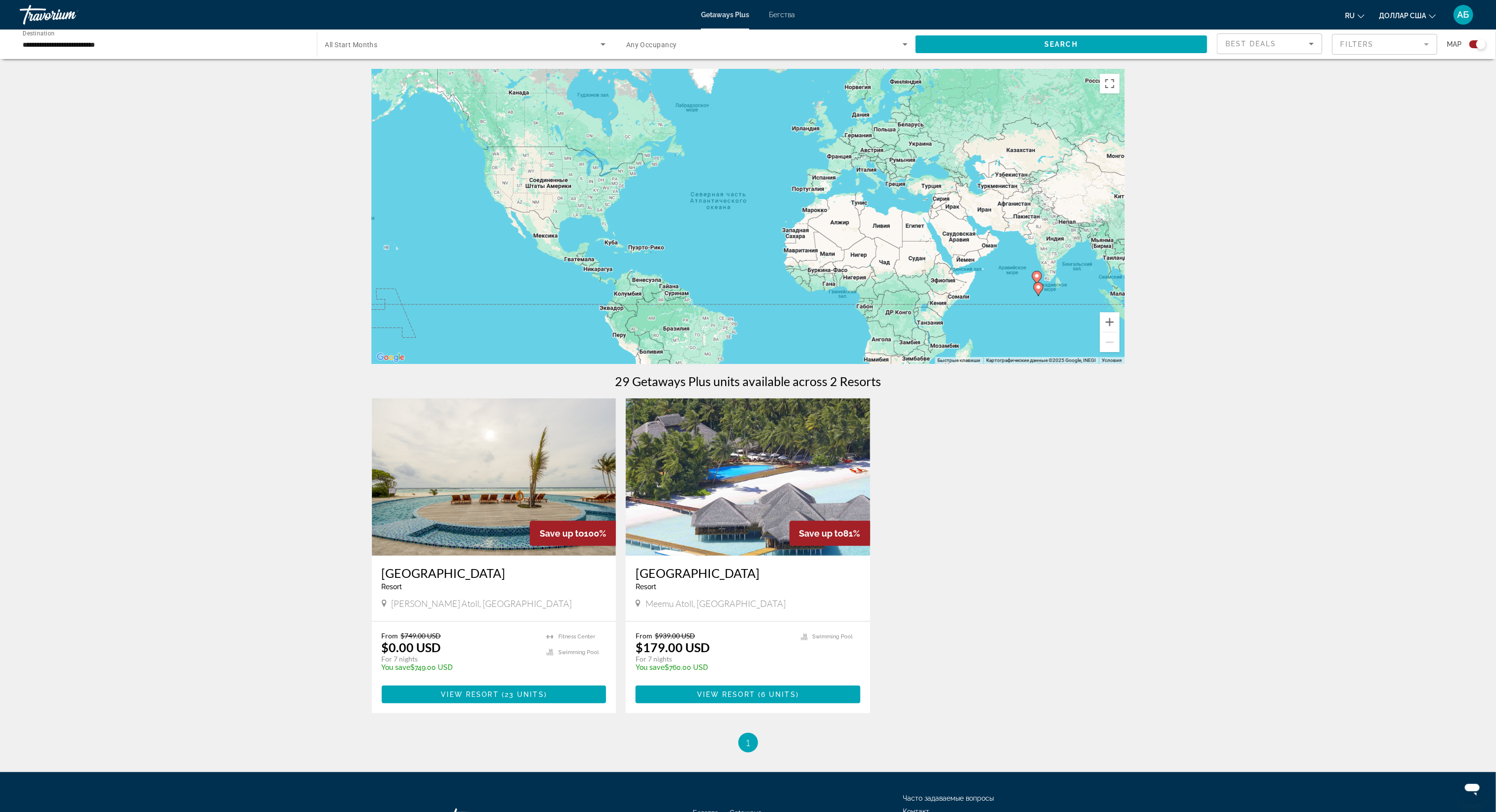
click at [755, 406] on div "Resort - This is an adults only resort" at bounding box center [748, 586] width 225 height 8
click at [719, 406] on span "Основное содержание" at bounding box center [748, 694] width 225 height 23
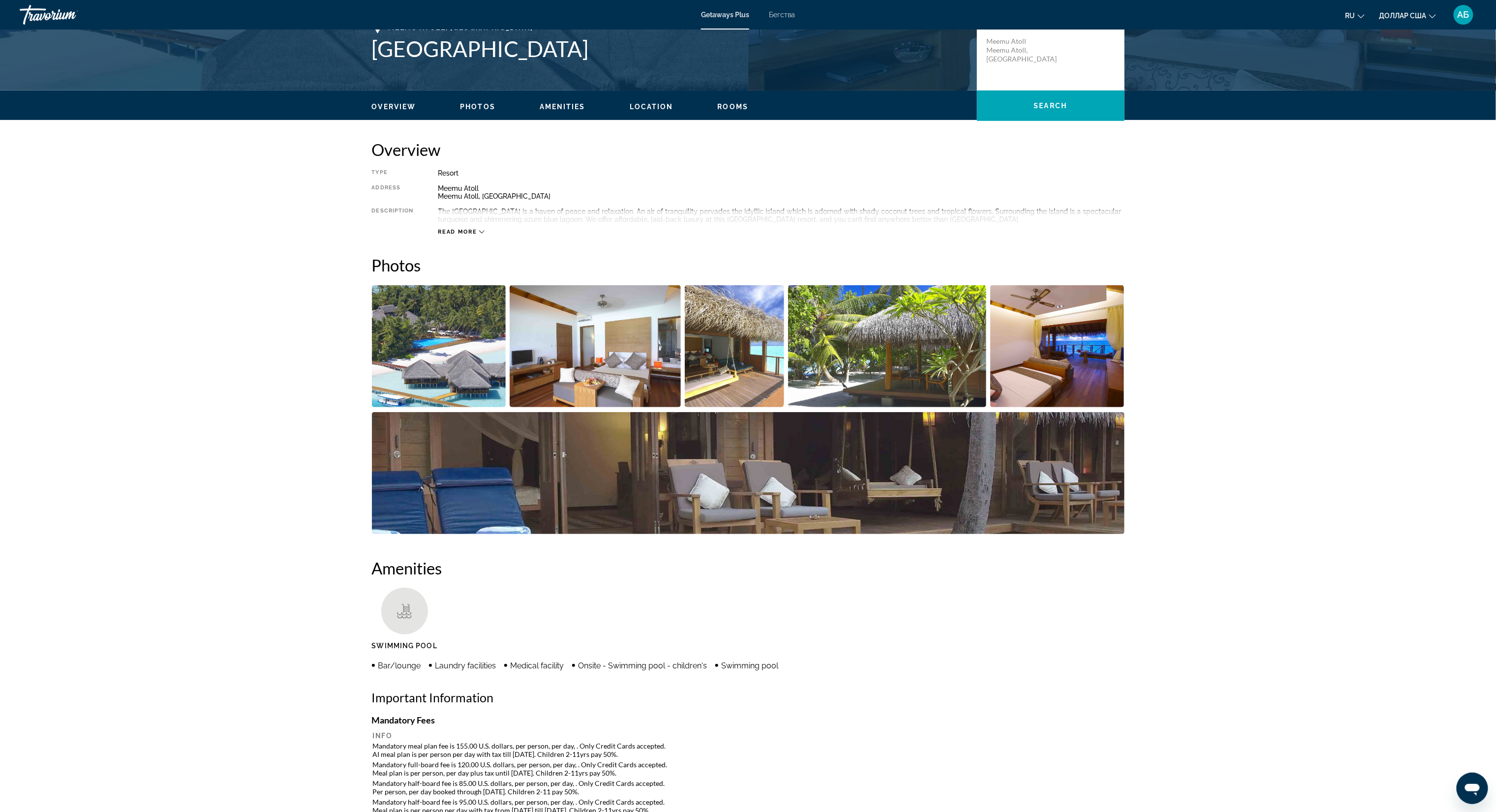
scroll to position [48, 0]
